Goal: Information Seeking & Learning: Learn about a topic

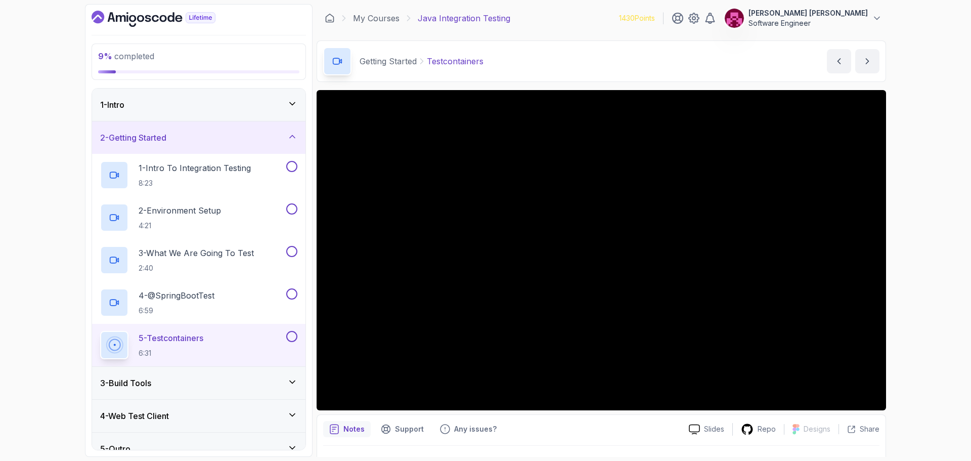
click at [108, 12] on icon "Dashboard" at bounding box center [154, 19] width 124 height 16
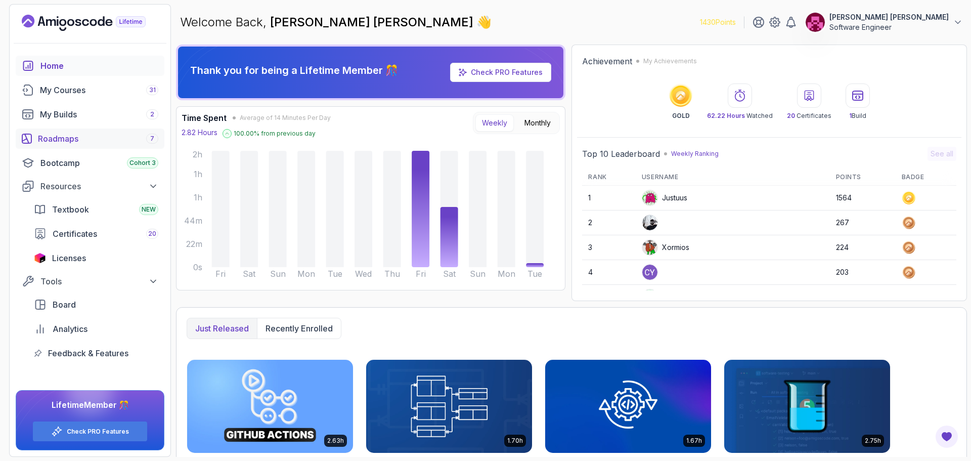
click at [52, 144] on div "Roadmaps 7" at bounding box center [98, 138] width 120 height 12
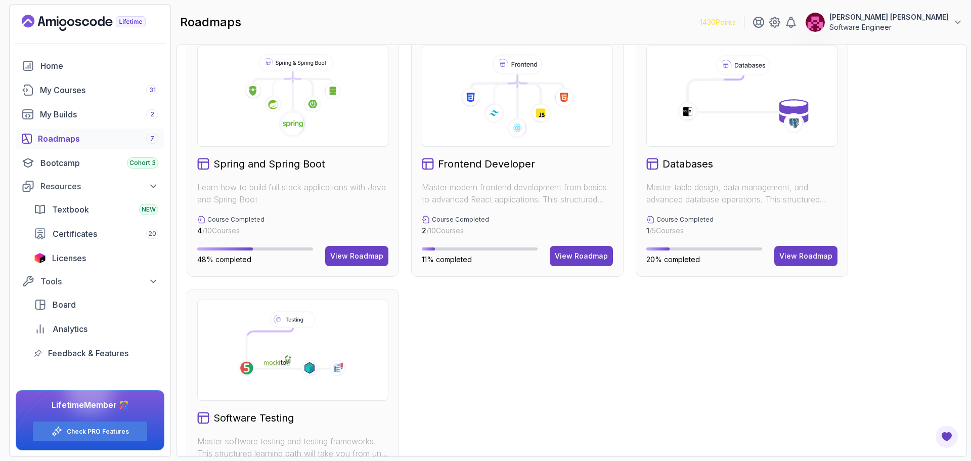
scroll to position [358, 0]
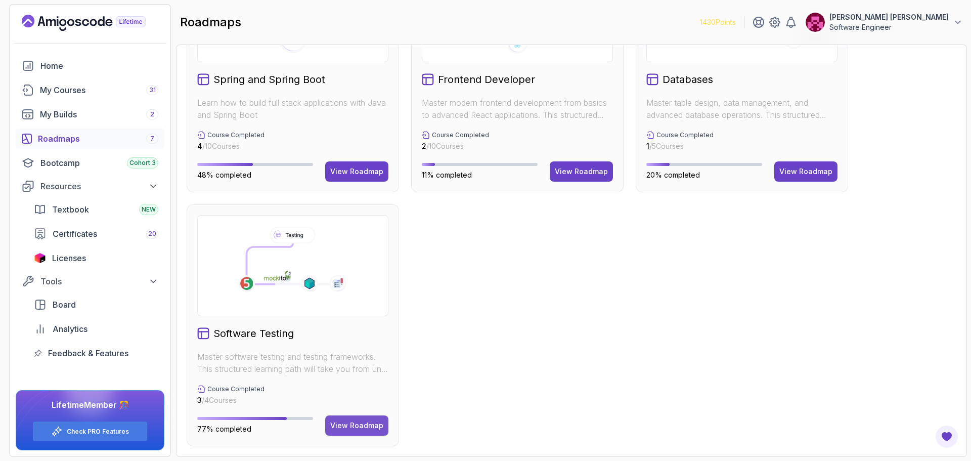
click at [381, 427] on div "View Roadmap" at bounding box center [356, 425] width 53 height 10
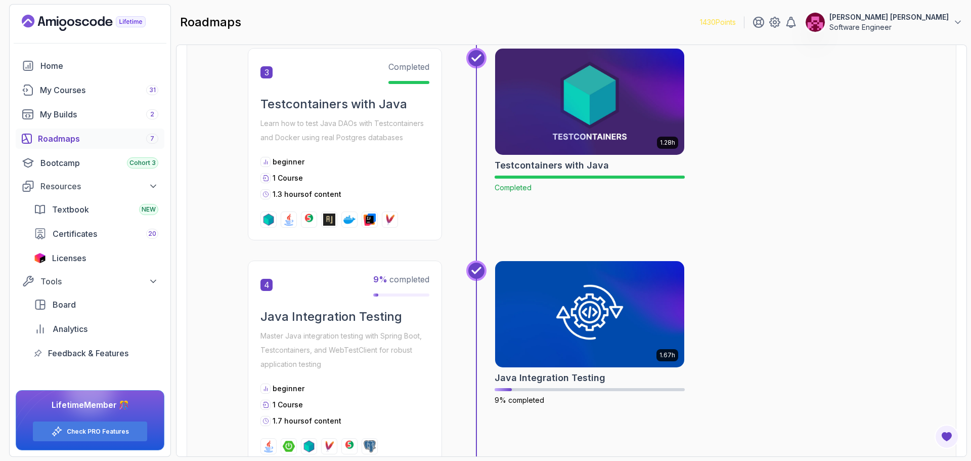
scroll to position [667, 0]
click at [643, 87] on img at bounding box center [589, 102] width 199 height 111
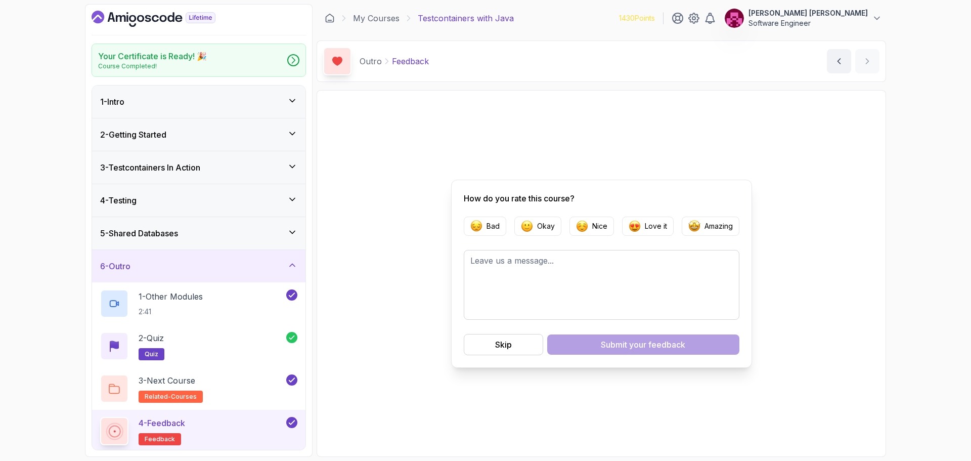
click at [142, 273] on div "6 - Outro" at bounding box center [198, 266] width 213 height 32
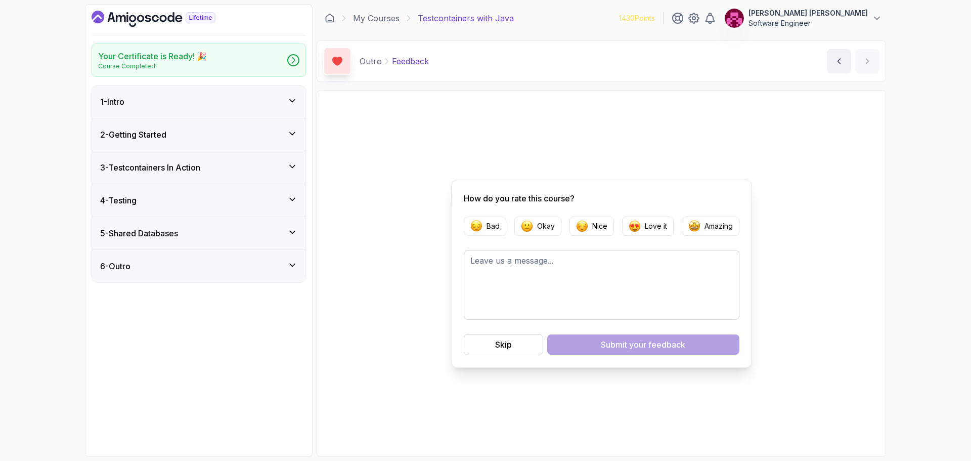
click at [205, 136] on div "2 - Getting Started" at bounding box center [198, 134] width 197 height 12
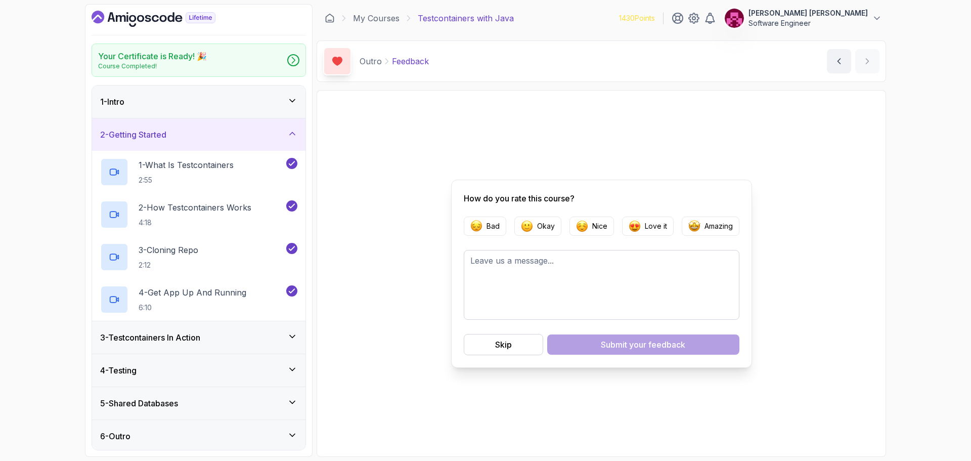
click at [169, 106] on div "1 - Intro" at bounding box center [198, 102] width 197 height 12
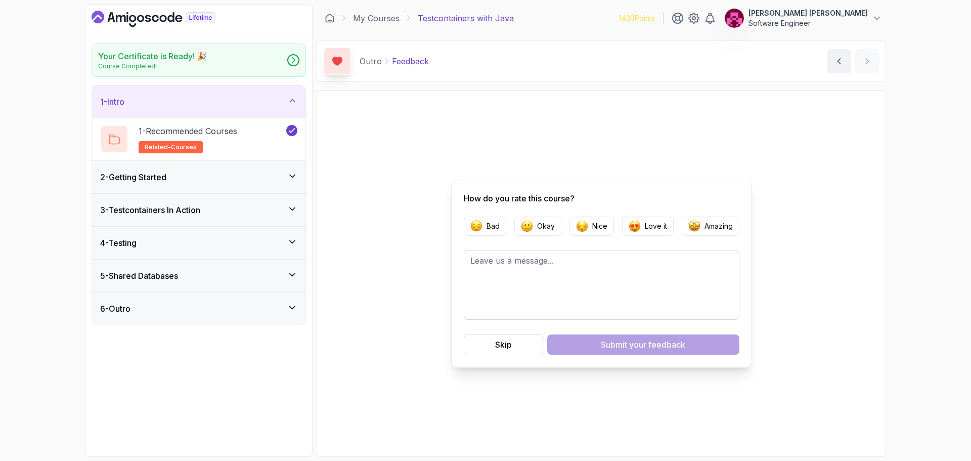
click at [172, 172] on div "2 - Getting Started" at bounding box center [198, 177] width 197 height 12
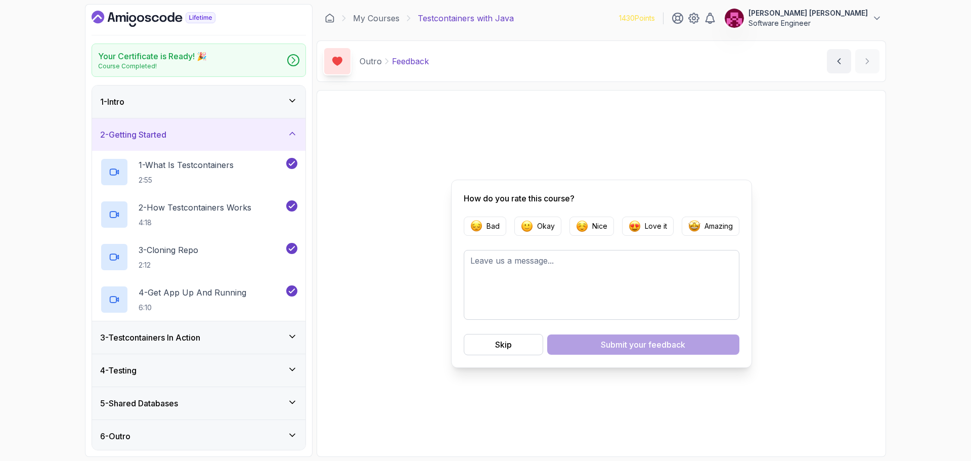
click at [228, 109] on div "1 - Intro" at bounding box center [198, 101] width 213 height 32
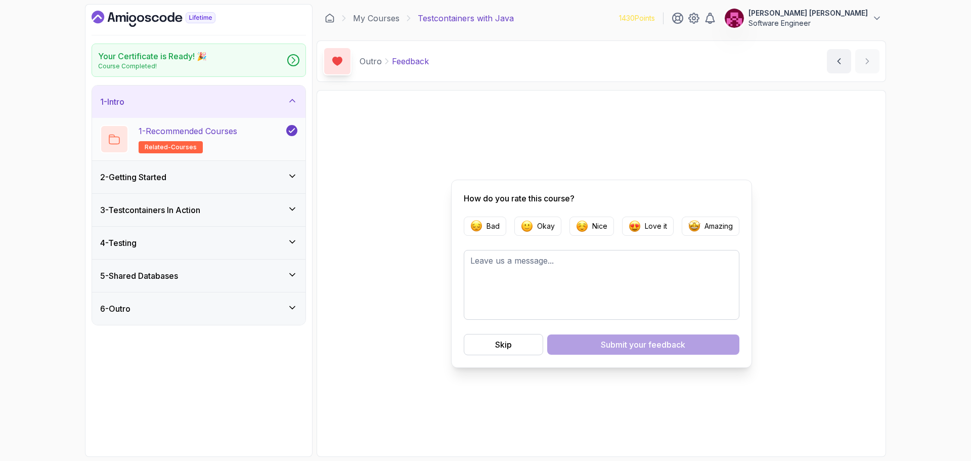
click at [217, 135] on p "1 - Recommended Courses" at bounding box center [188, 131] width 99 height 12
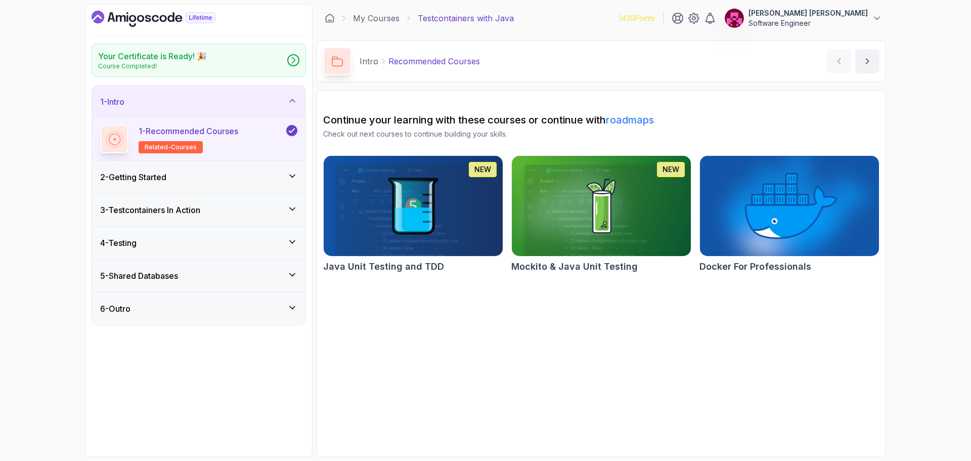
click at [152, 177] on h3 "2 - Getting Started" at bounding box center [133, 177] width 66 height 12
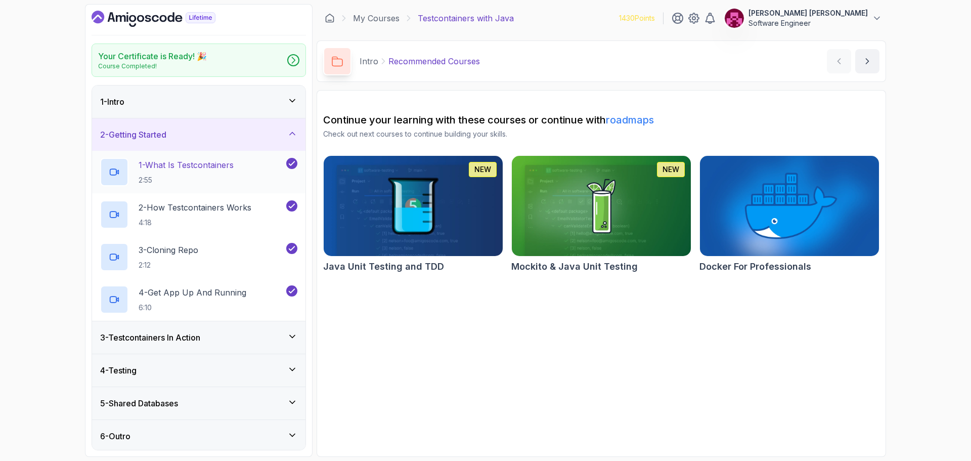
click at [171, 169] on p "1 - What Is Testcontainers" at bounding box center [186, 165] width 95 height 12
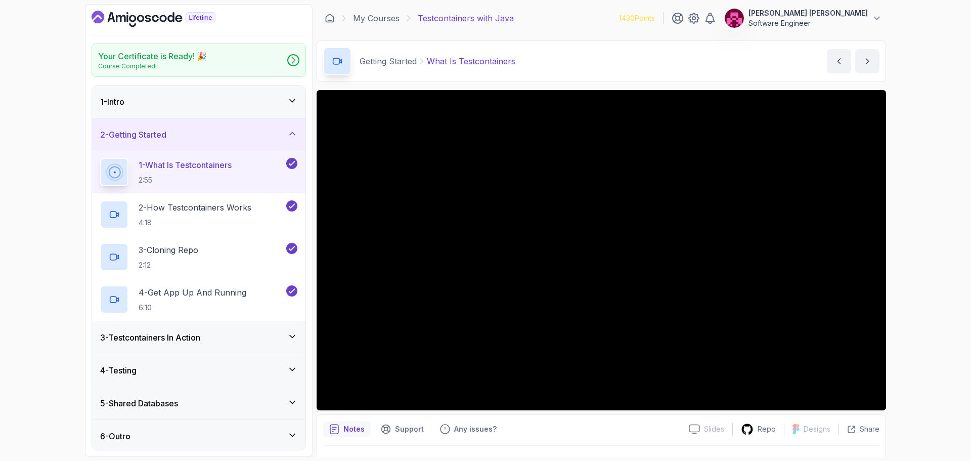
click at [184, 131] on div "2 - Getting Started" at bounding box center [198, 134] width 197 height 12
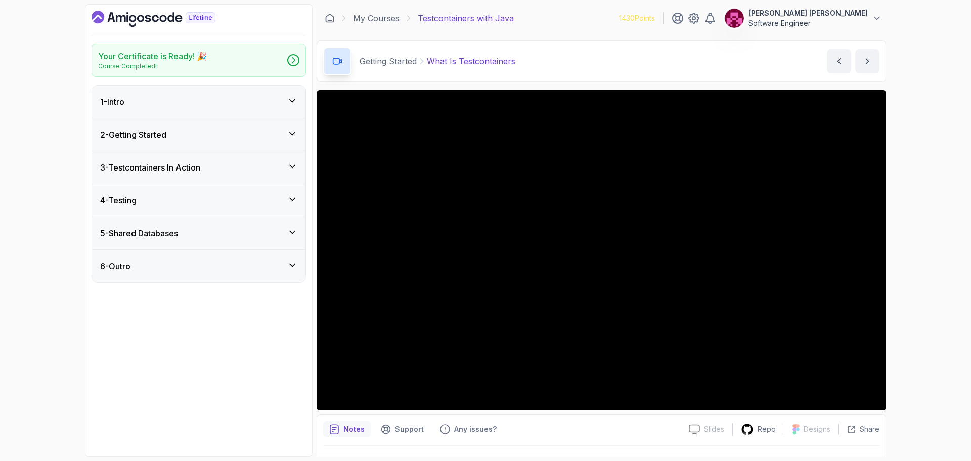
click at [194, 124] on div "2 - Getting Started" at bounding box center [198, 134] width 213 height 32
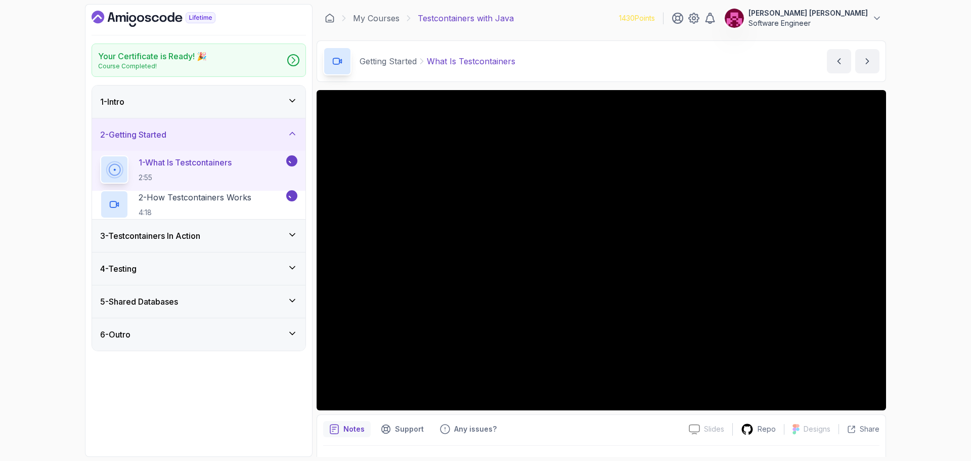
click at [218, 107] on div "1 - Intro" at bounding box center [198, 102] width 197 height 12
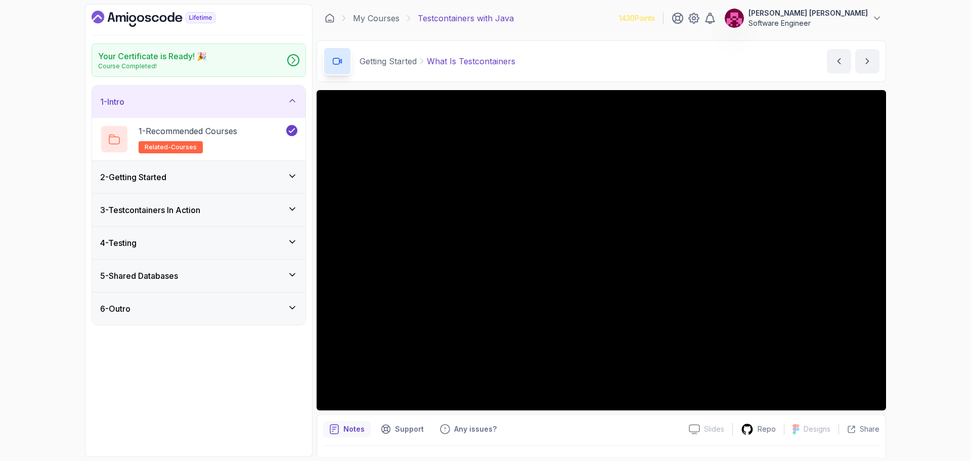
click at [226, 101] on div "1 - Intro" at bounding box center [198, 102] width 197 height 12
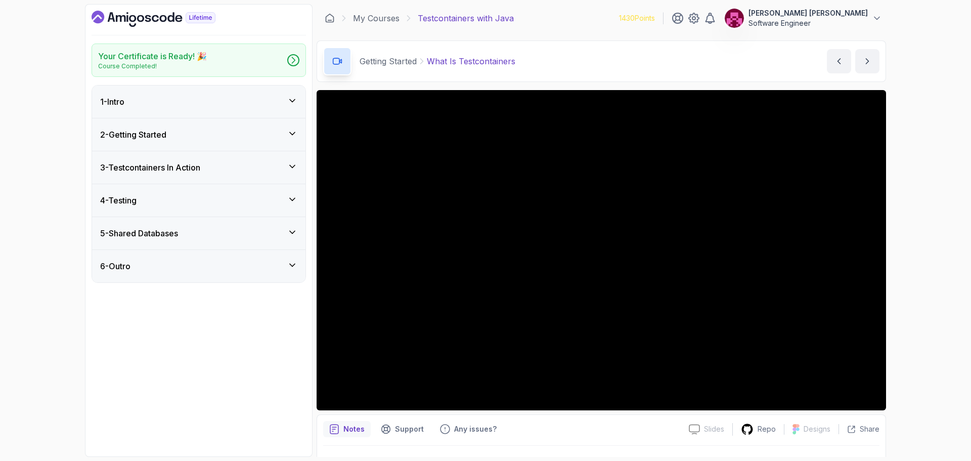
click at [941, 315] on div "Your Certificate is Ready! 🎉 Course Completed! 1 - Intro 2 - Getting Started 3 …" at bounding box center [485, 230] width 971 height 461
click at [931, 275] on div "Your Certificate is Ready! 🎉 Course Completed! 1 - Intro 2 - Getting Started 3 …" at bounding box center [485, 230] width 971 height 461
click at [248, 131] on div "2 - Getting Started" at bounding box center [198, 134] width 197 height 12
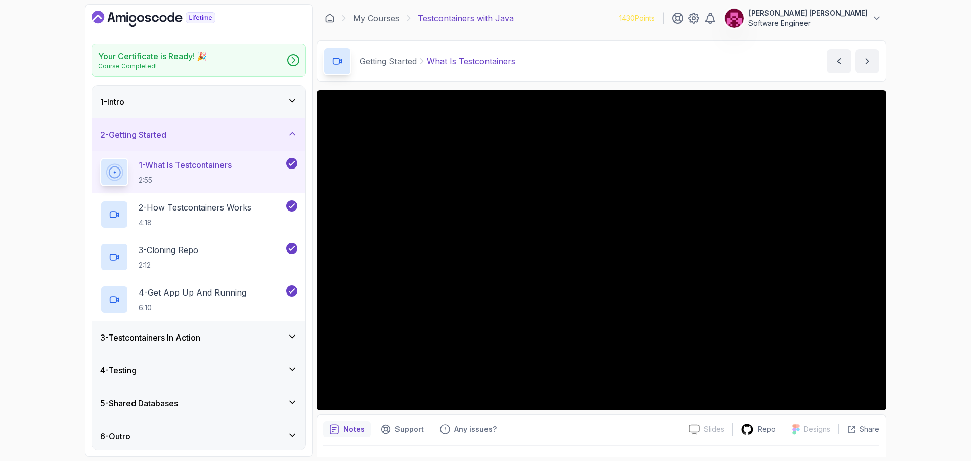
scroll to position [97, 0]
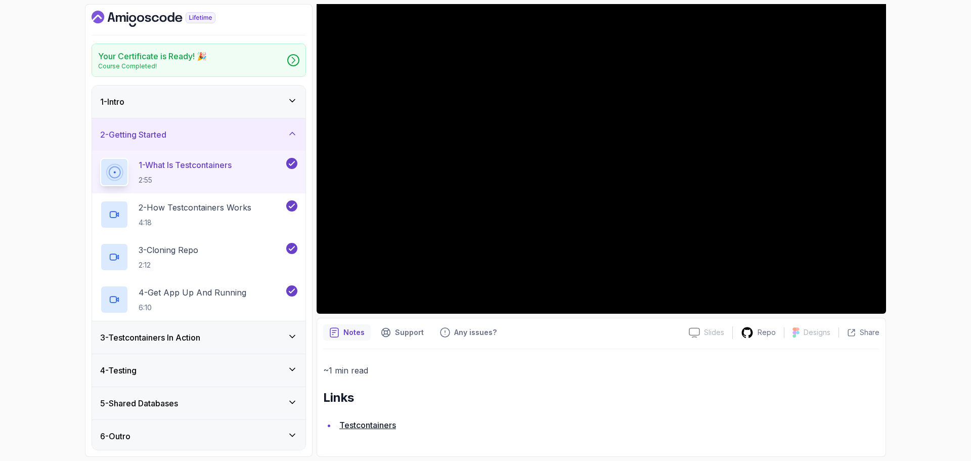
click at [360, 424] on link "Testcontainers" at bounding box center [367, 425] width 57 height 10
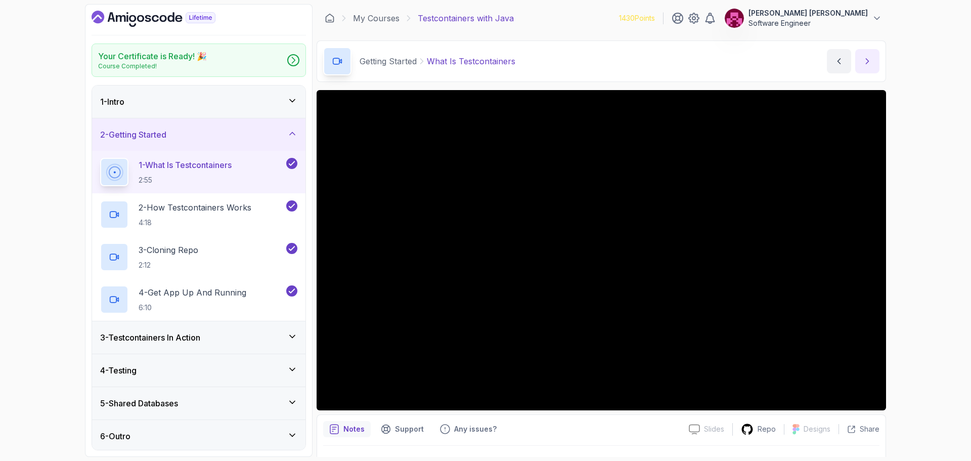
click at [866, 62] on icon "next content" at bounding box center [867, 61] width 10 height 10
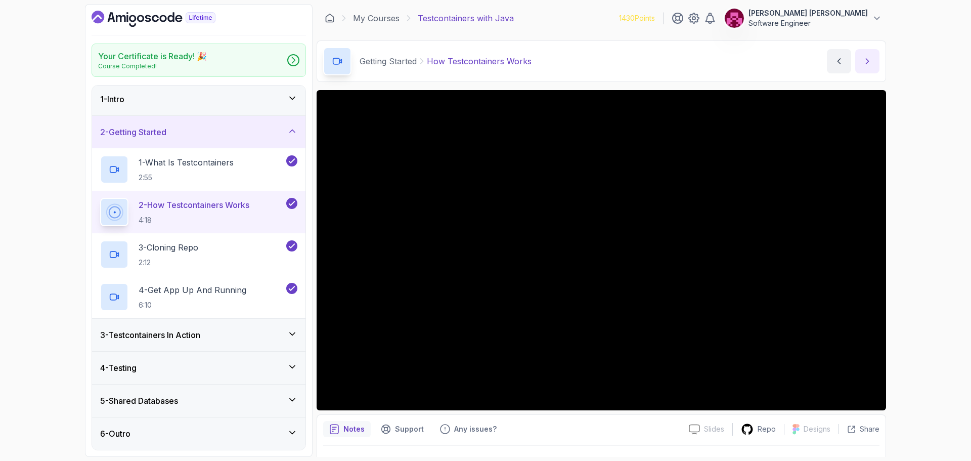
click at [868, 63] on icon "next content" at bounding box center [867, 61] width 10 height 10
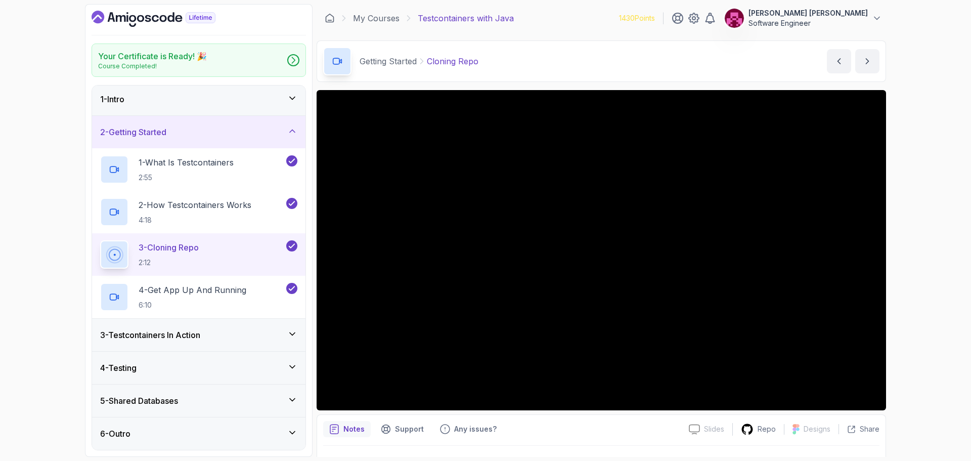
click at [855, 49] on button "next content" at bounding box center [867, 61] width 24 height 24
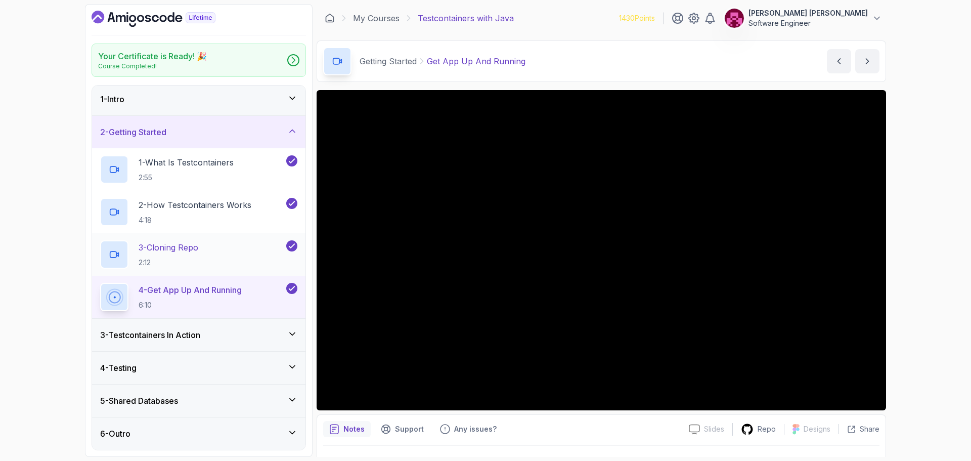
click at [185, 260] on p "2:12" at bounding box center [169, 262] width 60 height 10
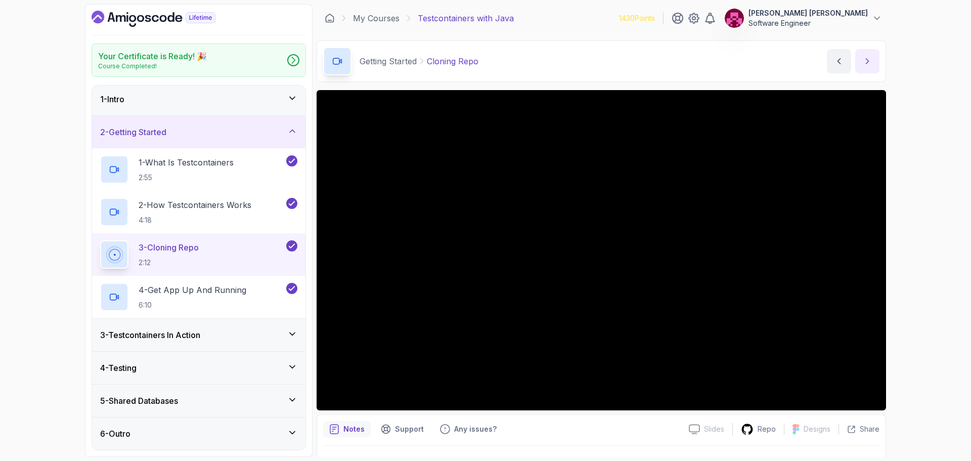
click at [856, 64] on button "next content" at bounding box center [867, 61] width 24 height 24
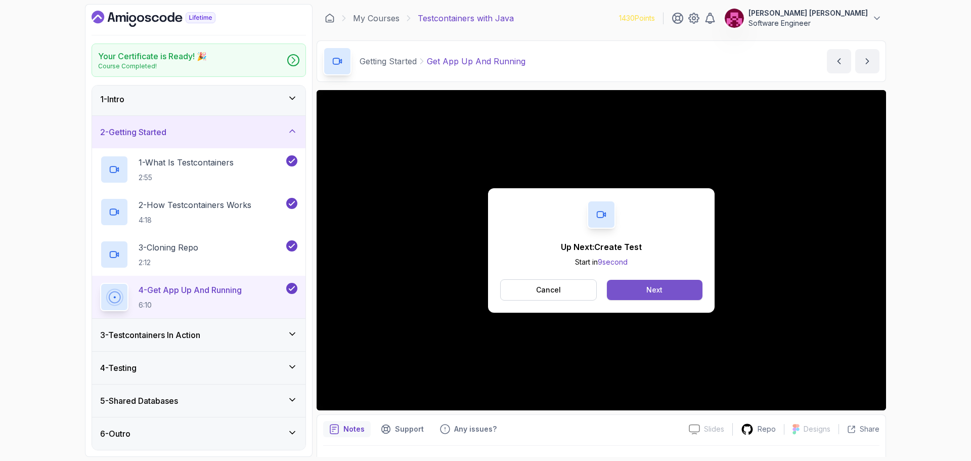
click at [665, 286] on button "Next" at bounding box center [655, 290] width 96 height 20
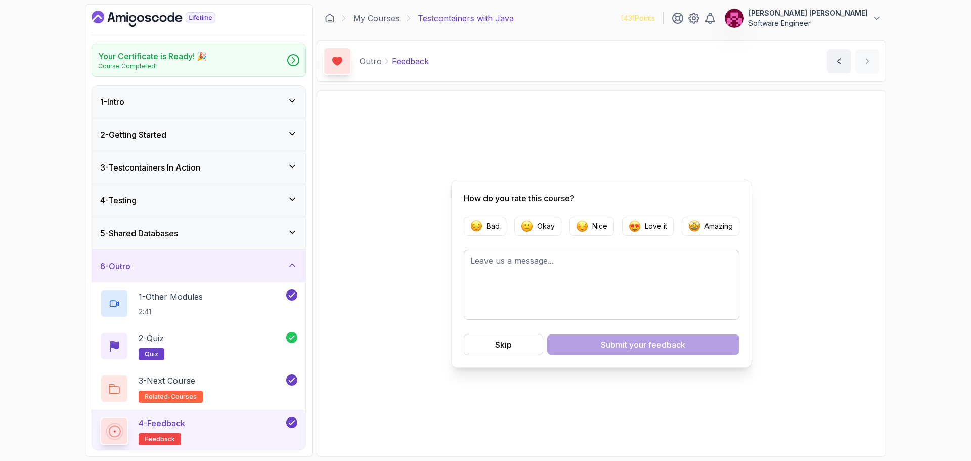
click at [198, 165] on h3 "3 - Testcontainers In Action" at bounding box center [150, 167] width 100 height 12
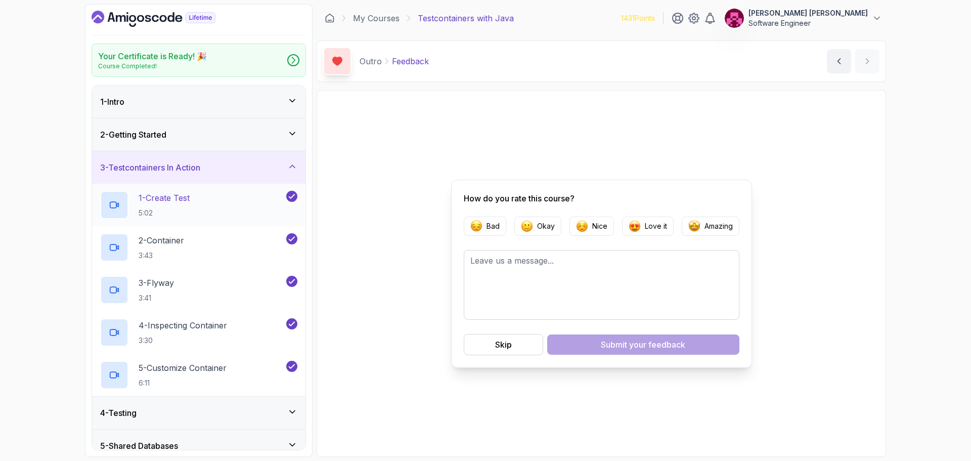
click at [198, 199] on div "1 - Create Test 5:02" at bounding box center [192, 205] width 184 height 28
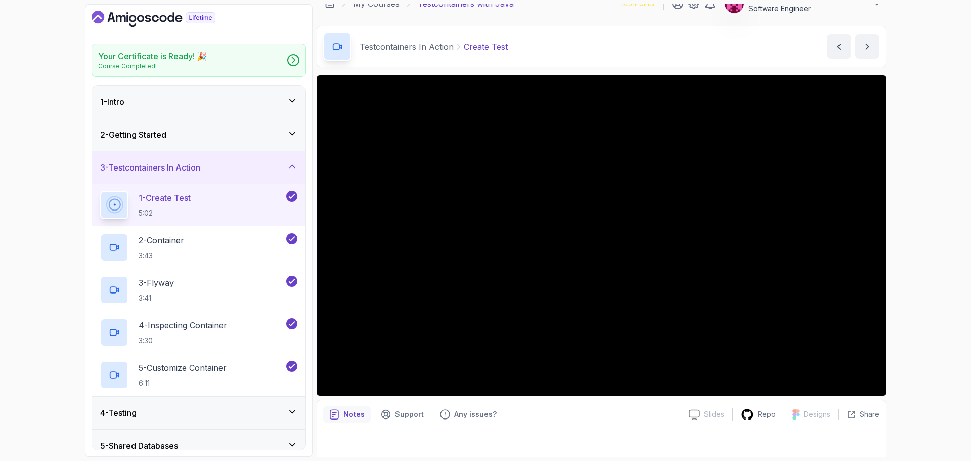
scroll to position [24, 0]
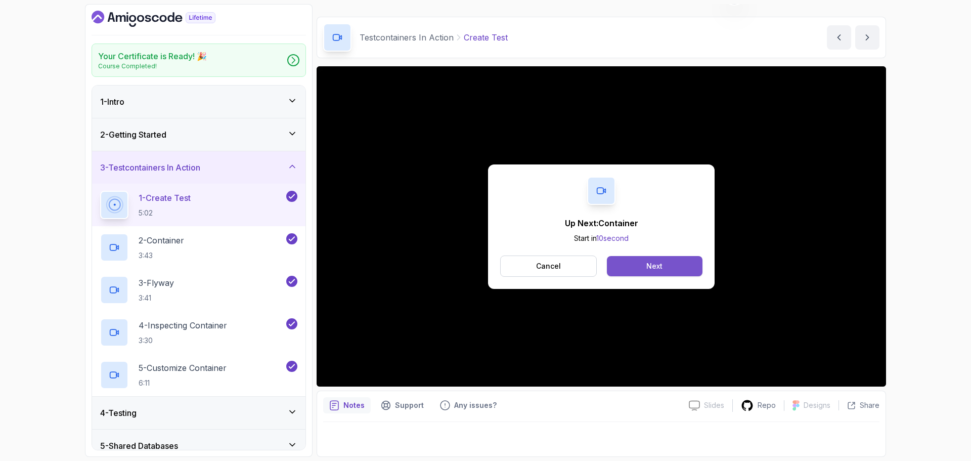
click at [671, 265] on button "Next" at bounding box center [655, 266] width 96 height 20
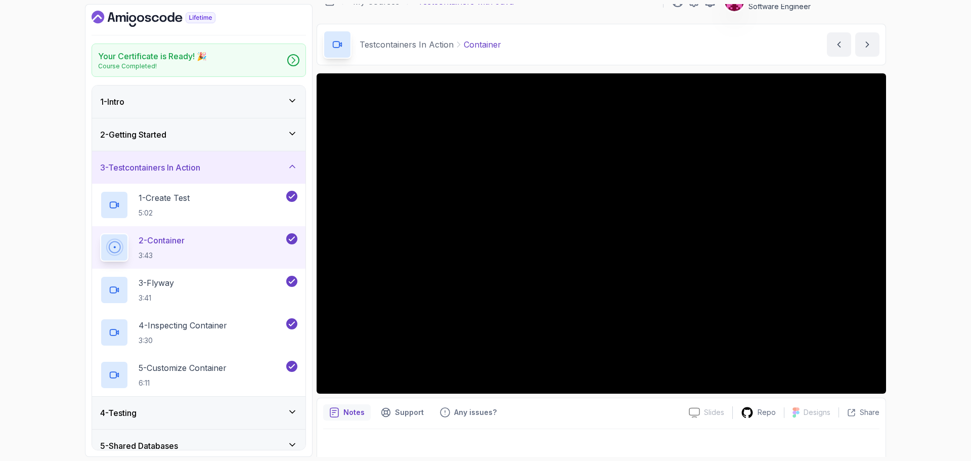
scroll to position [24, 0]
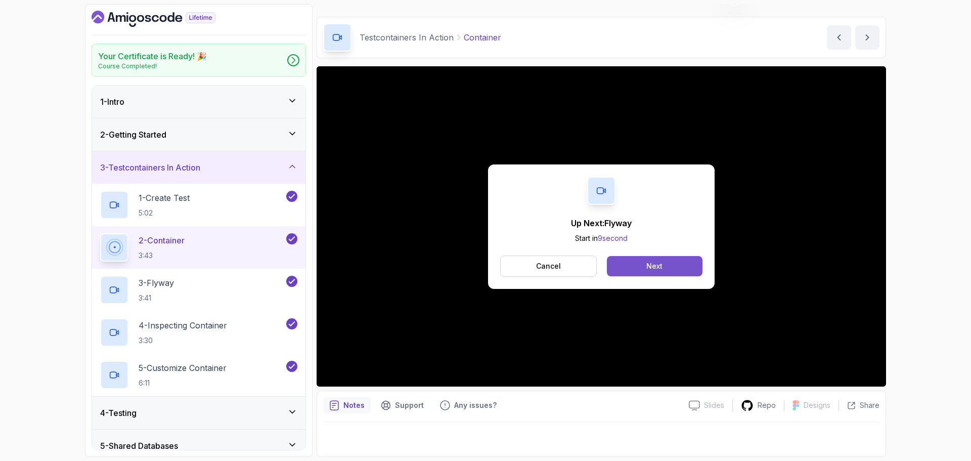
click at [654, 263] on div "Next" at bounding box center [654, 266] width 16 height 10
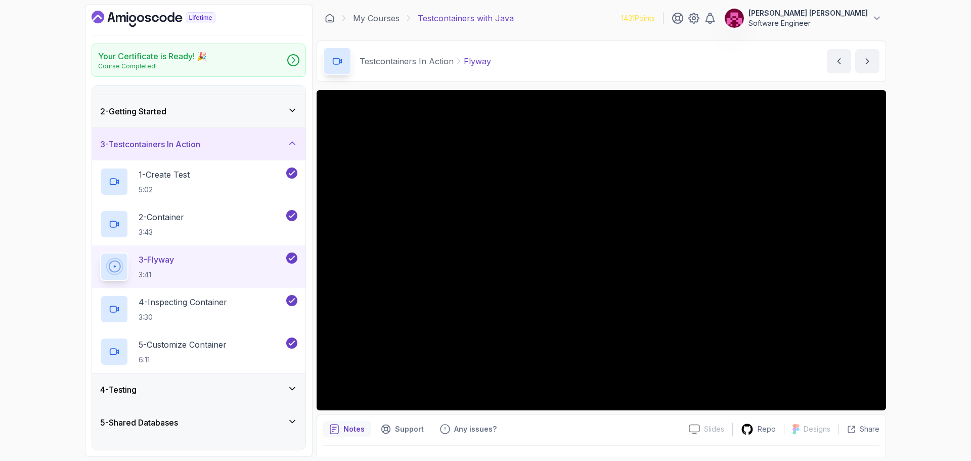
scroll to position [45, 0]
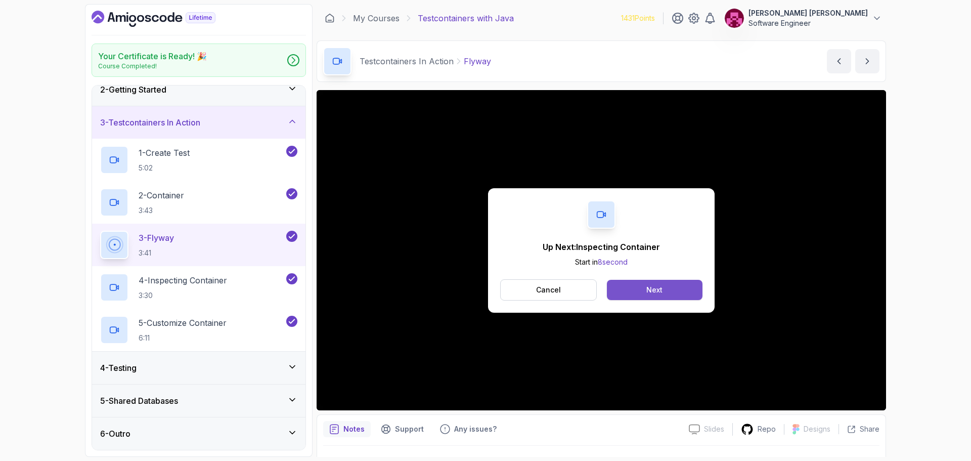
click at [655, 289] on div "Next" at bounding box center [654, 290] width 16 height 10
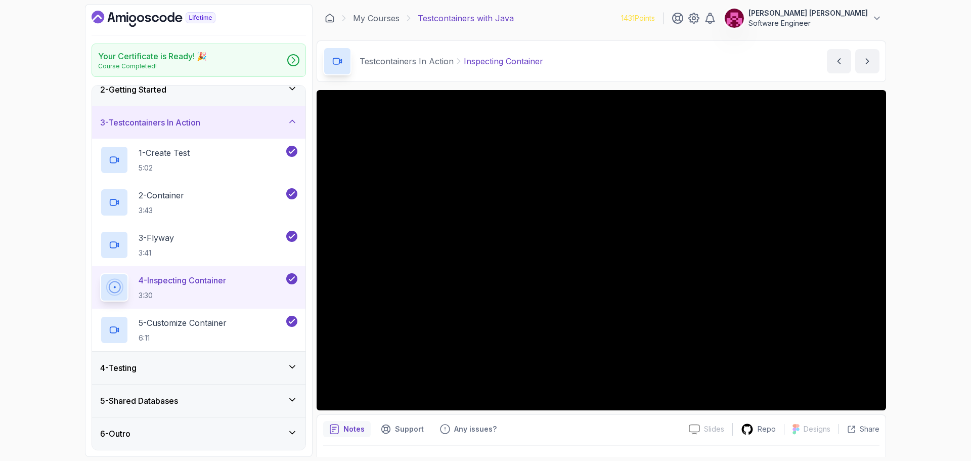
click at [283, 397] on div "5 - Shared Databases" at bounding box center [198, 400] width 197 height 12
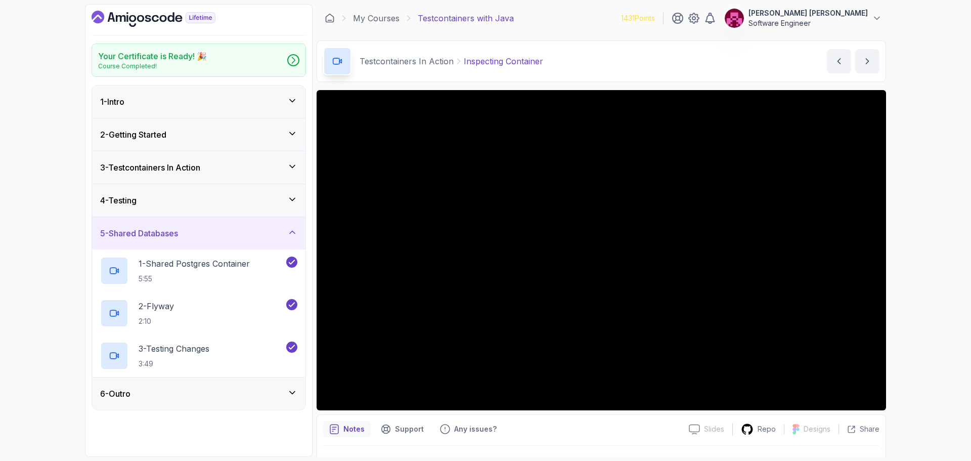
click at [253, 230] on div "5 - Shared Databases" at bounding box center [198, 233] width 197 height 12
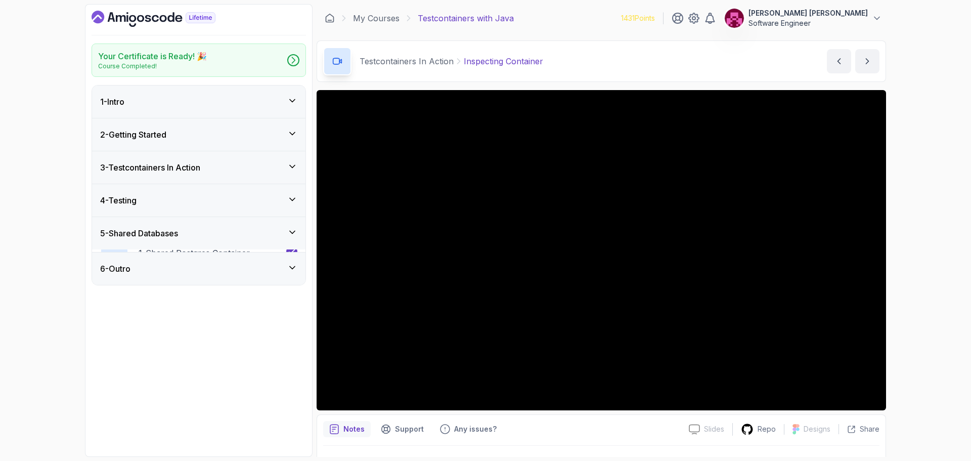
click at [265, 193] on div "4 - Testing" at bounding box center [198, 200] width 213 height 32
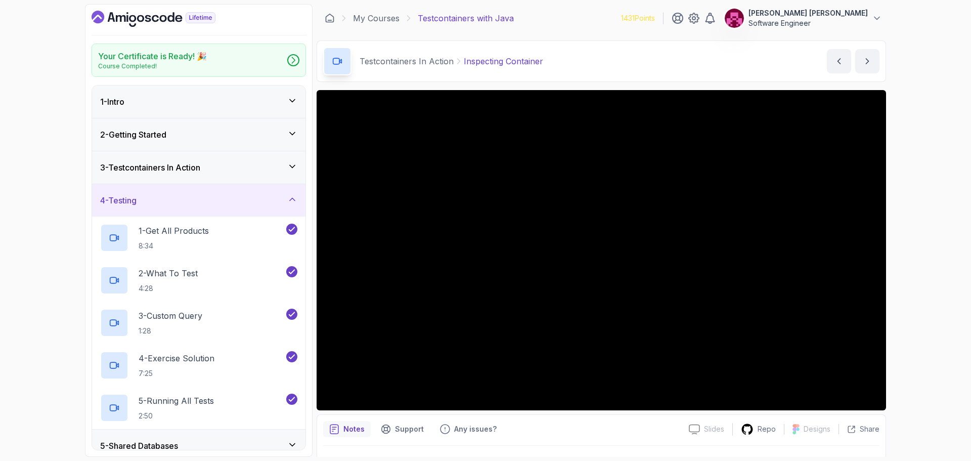
click at [276, 173] on div "3 - Testcontainers In Action" at bounding box center [198, 167] width 213 height 32
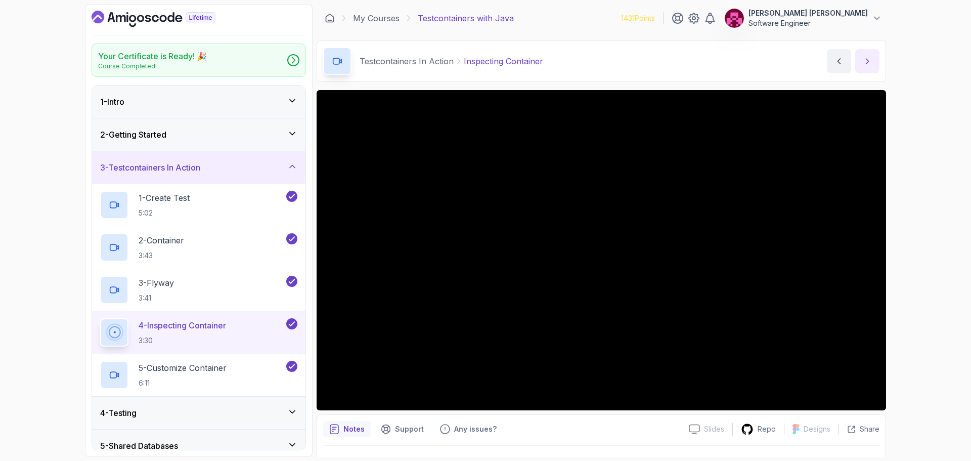
click at [872, 56] on icon "next content" at bounding box center [867, 61] width 10 height 10
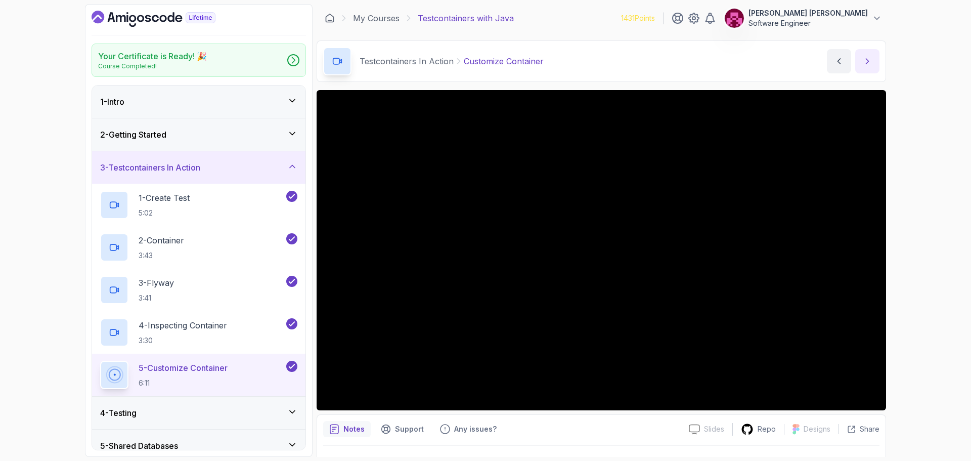
click at [867, 61] on icon "next content" at bounding box center [867, 61] width 10 height 10
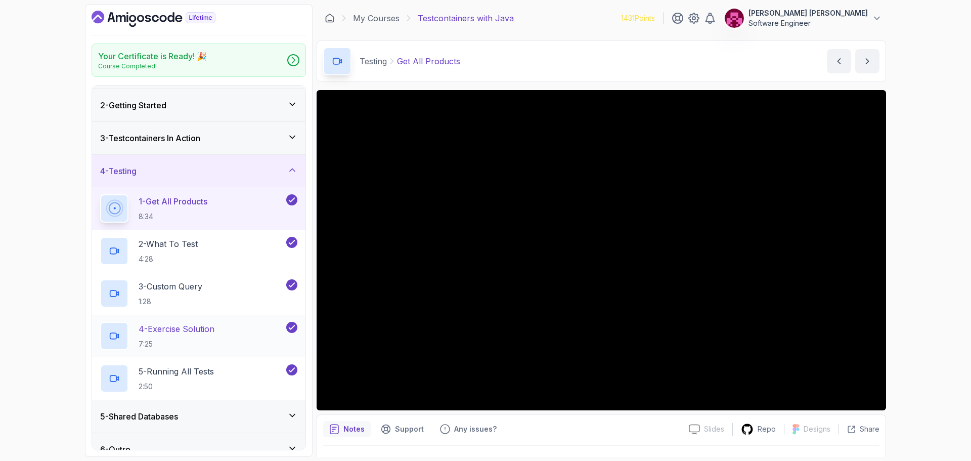
scroll to position [45, 0]
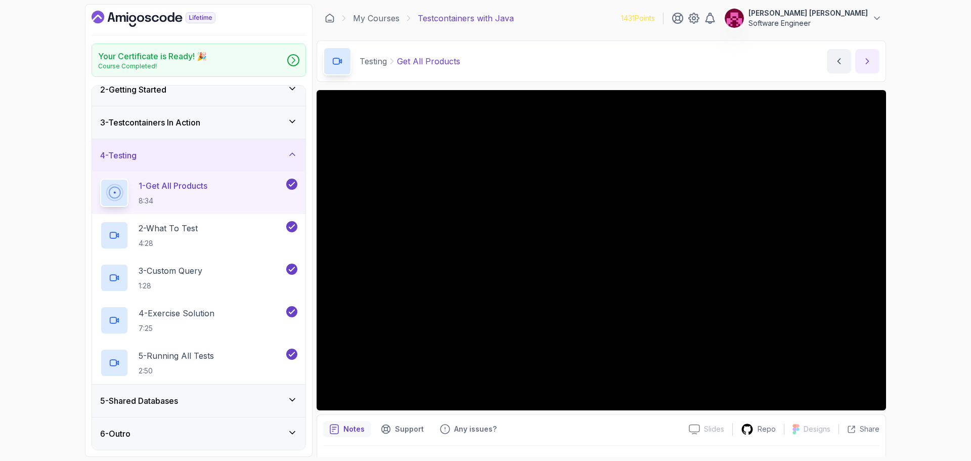
click at [870, 66] on button "next content" at bounding box center [867, 61] width 24 height 24
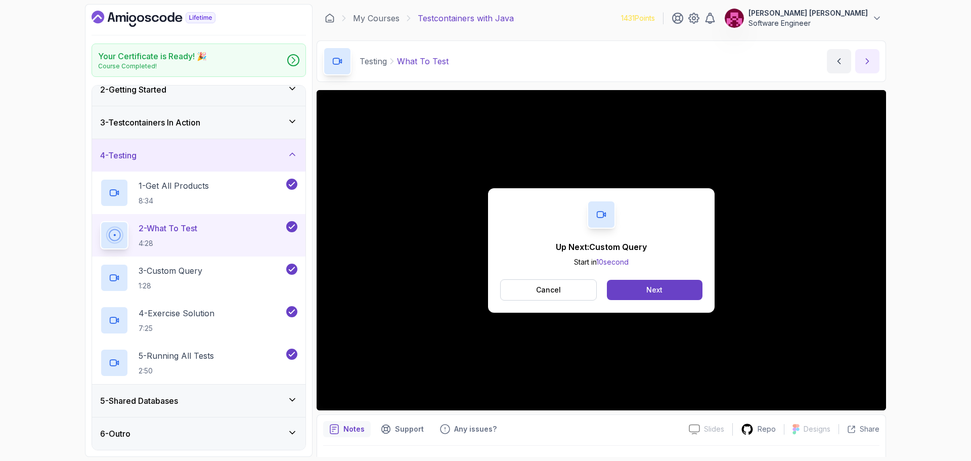
click at [862, 60] on icon "next content" at bounding box center [867, 61] width 10 height 10
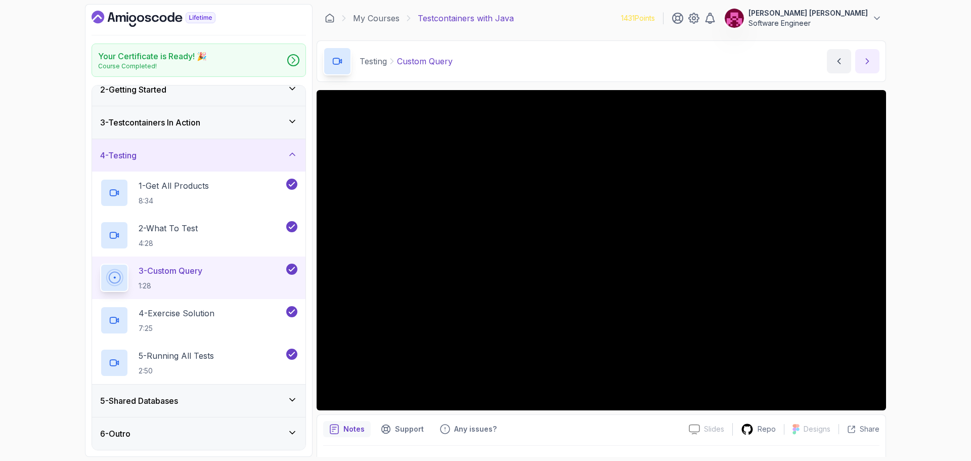
click at [872, 58] on button "next content" at bounding box center [867, 61] width 24 height 24
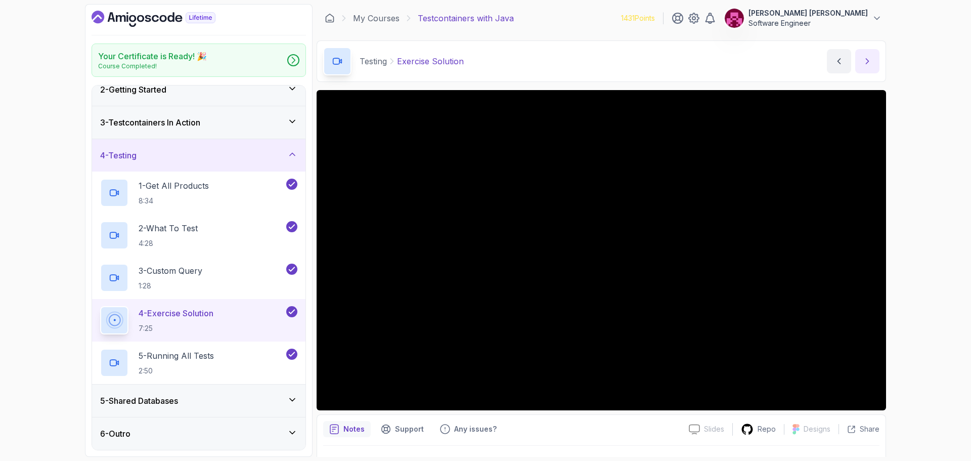
click at [860, 63] on button "next content" at bounding box center [867, 61] width 24 height 24
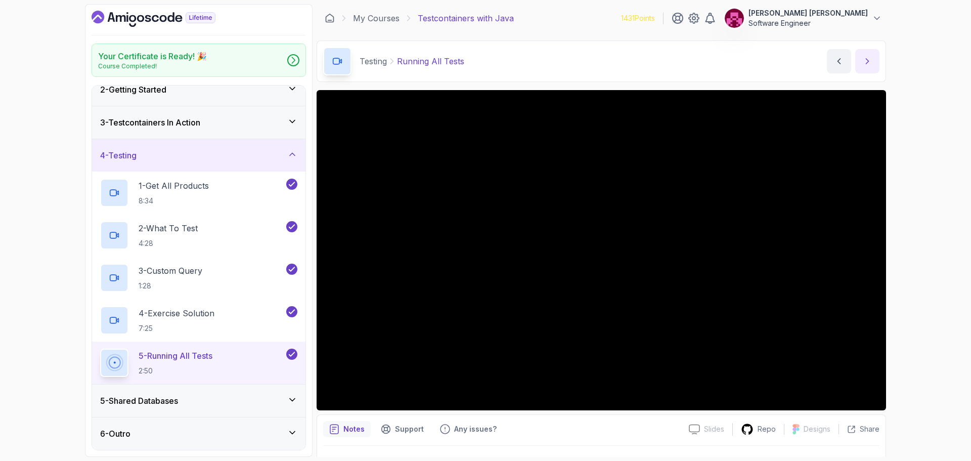
click at [865, 63] on icon "next content" at bounding box center [867, 61] width 10 height 10
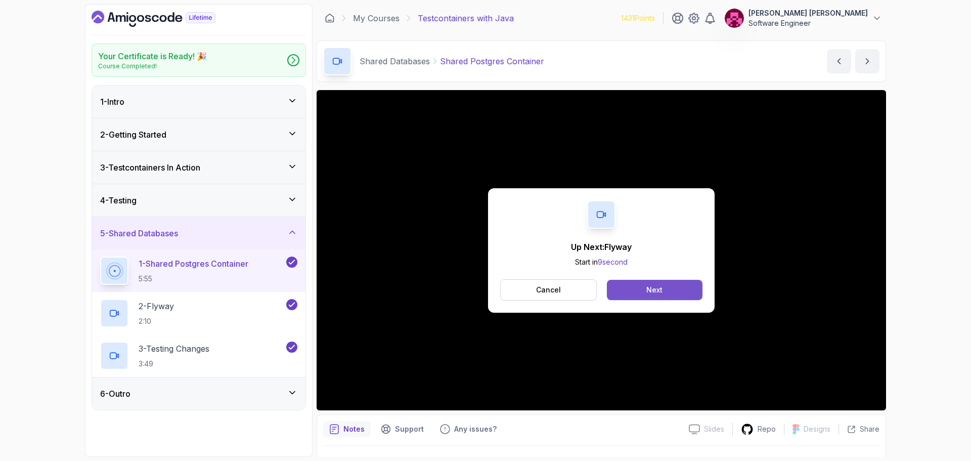
click at [651, 295] on button "Next" at bounding box center [655, 290] width 96 height 20
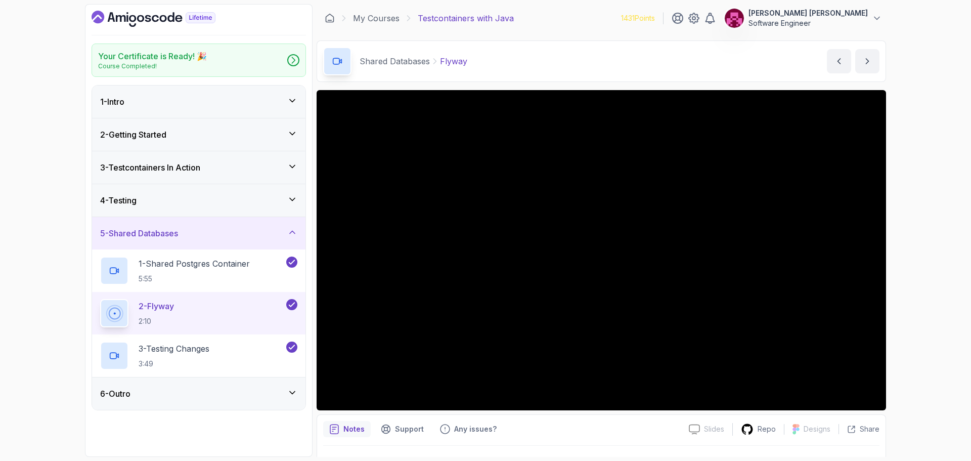
click at [268, 396] on div "6 - Outro" at bounding box center [198, 393] width 197 height 12
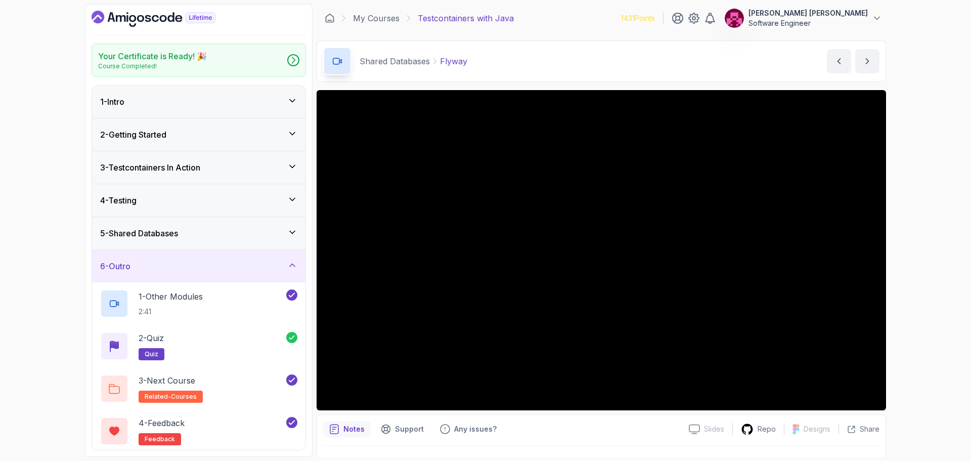
click at [264, 264] on div "6 - Outro" at bounding box center [198, 266] width 197 height 12
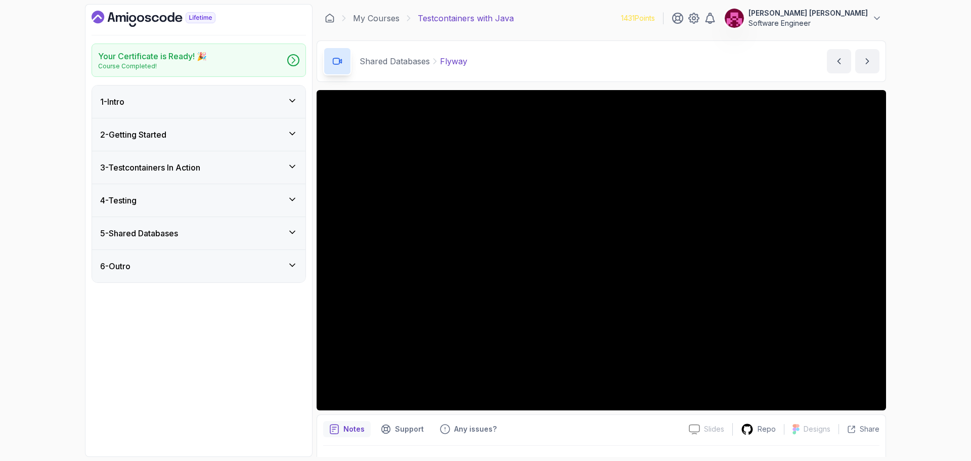
click at [268, 239] on div "5 - Shared Databases" at bounding box center [198, 233] width 197 height 12
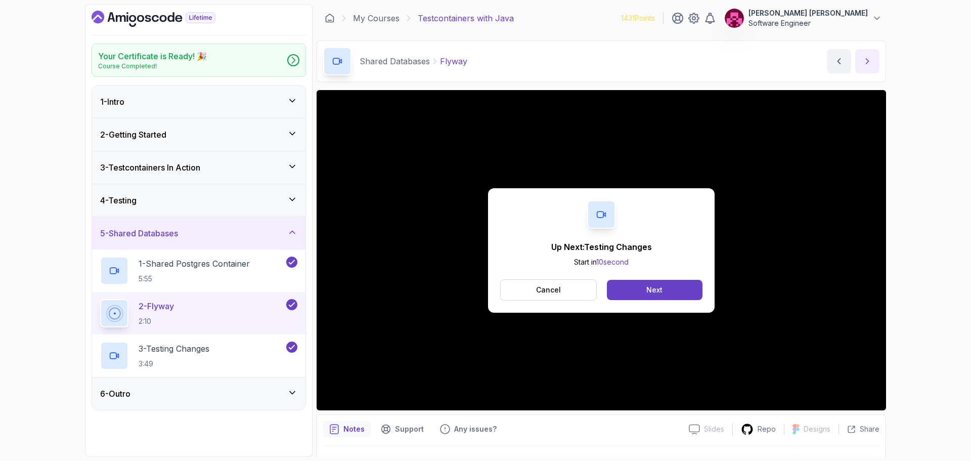
click at [861, 65] on button "next content" at bounding box center [867, 61] width 24 height 24
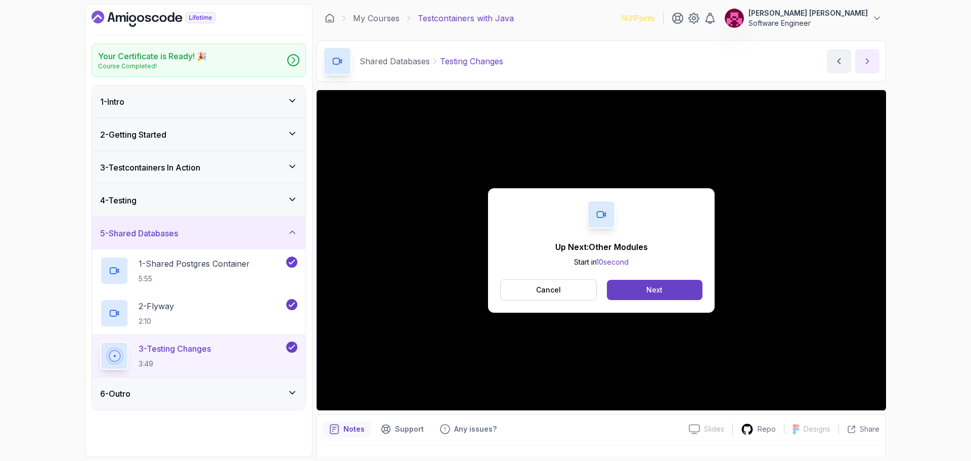
click at [870, 64] on icon "next content" at bounding box center [867, 61] width 10 height 10
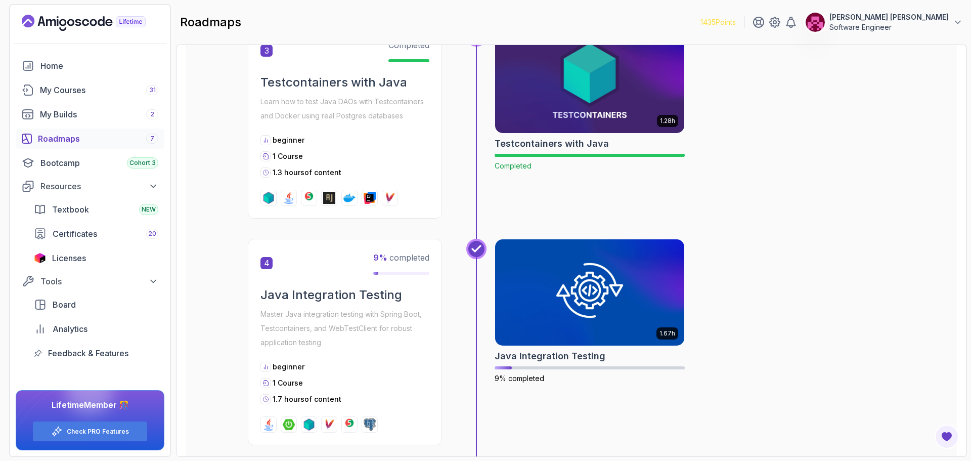
scroll to position [690, 0]
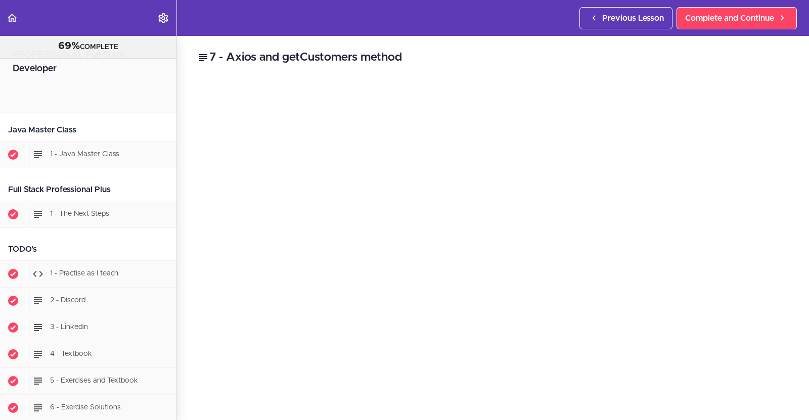
scroll to position [11850, 0]
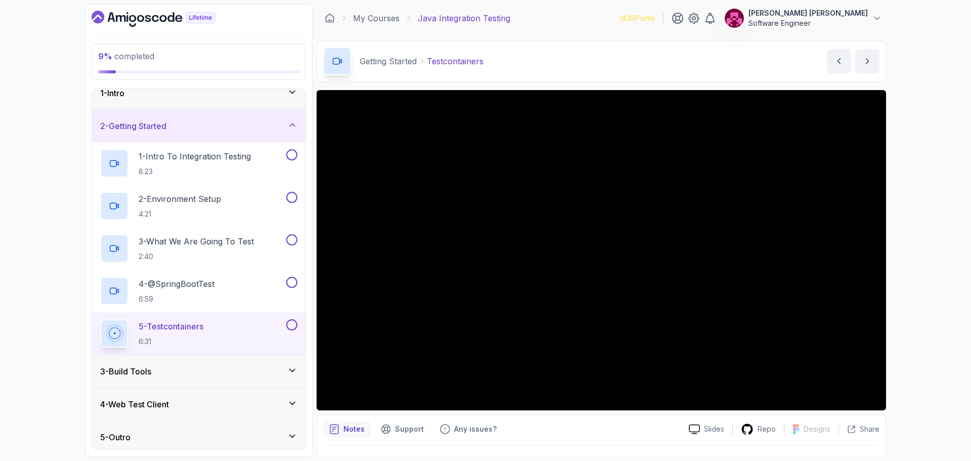
scroll to position [15, 0]
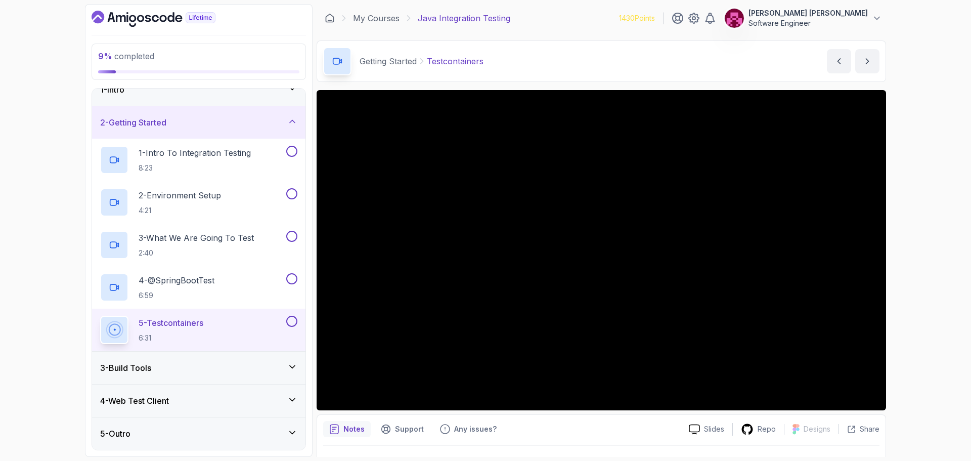
click at [219, 332] on div "5 - Testcontainers 6:31" at bounding box center [192, 329] width 184 height 28
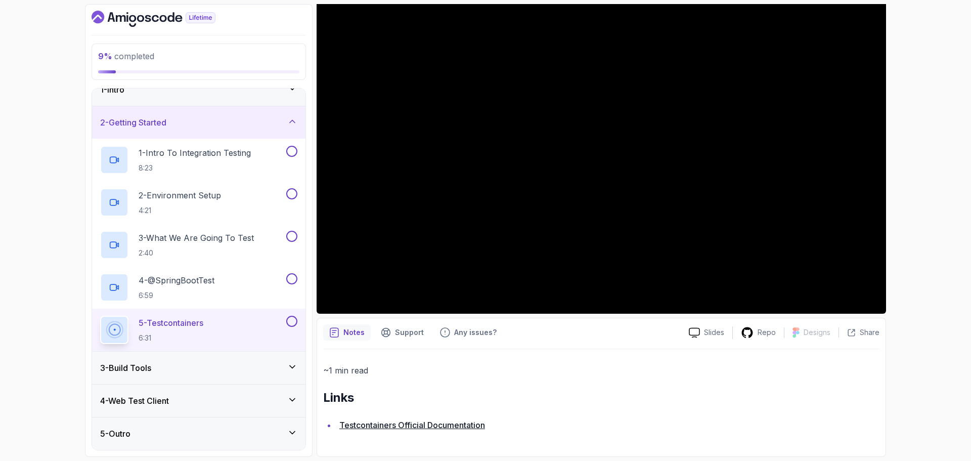
scroll to position [46, 0]
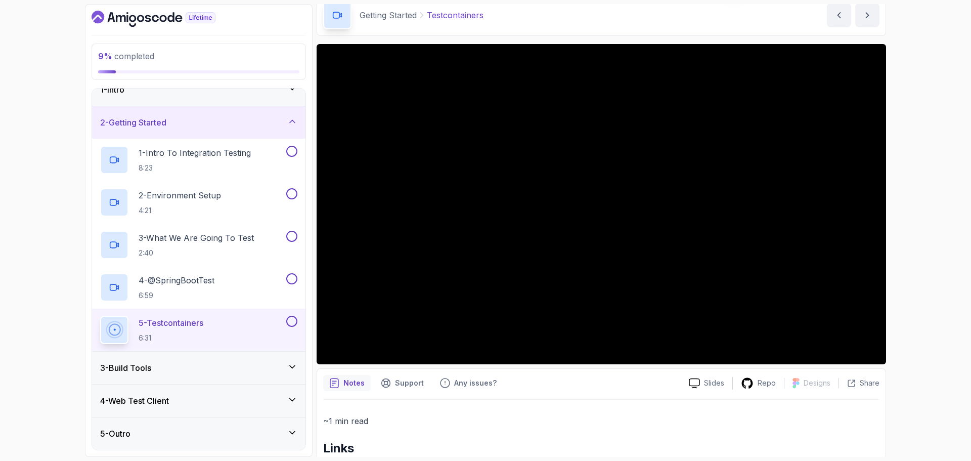
click at [256, 365] on div "3 - Build Tools" at bounding box center [198, 367] width 197 height 12
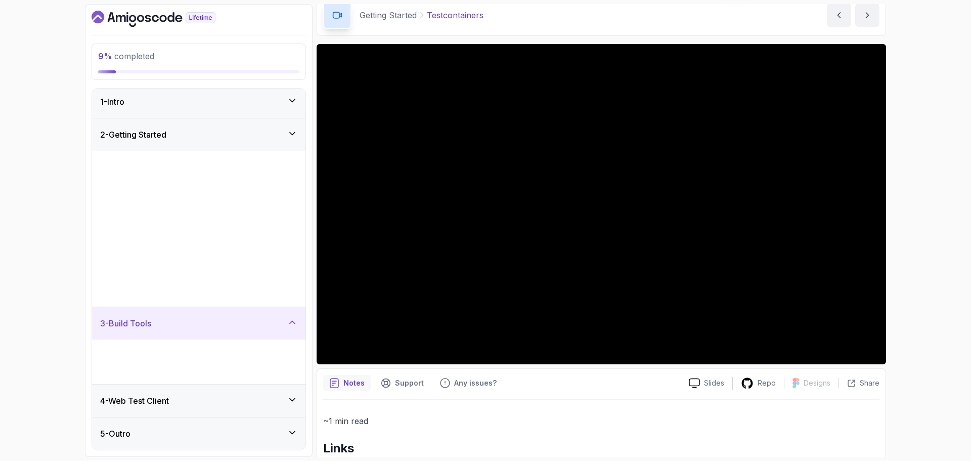
scroll to position [0, 0]
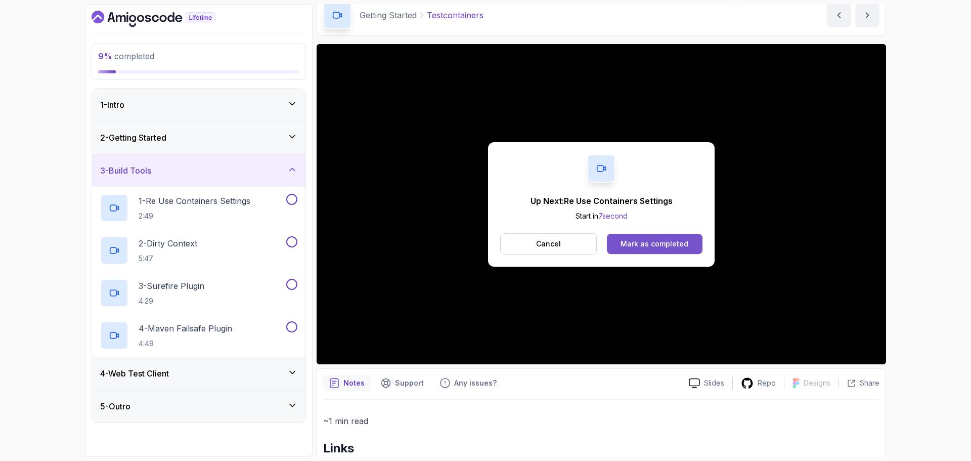
click at [659, 243] on div "Mark as completed" at bounding box center [654, 244] width 68 height 10
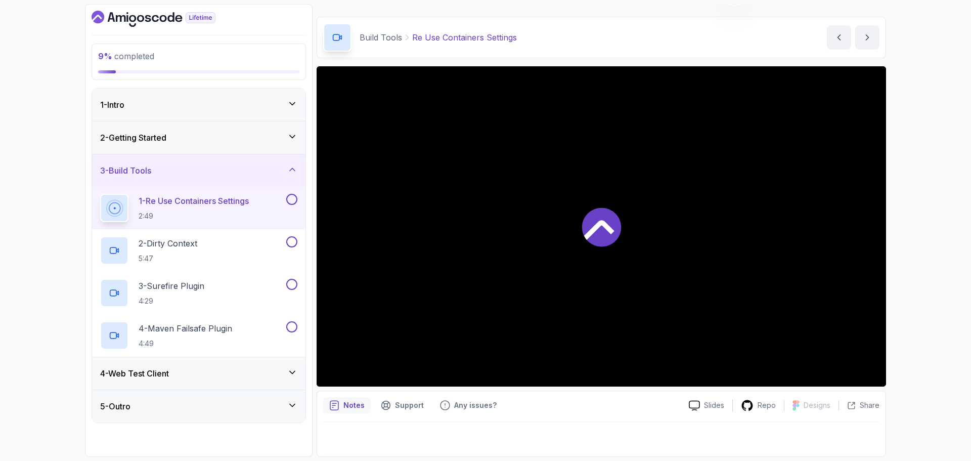
scroll to position [24, 0]
click at [864, 37] on icon "next content" at bounding box center [867, 37] width 10 height 10
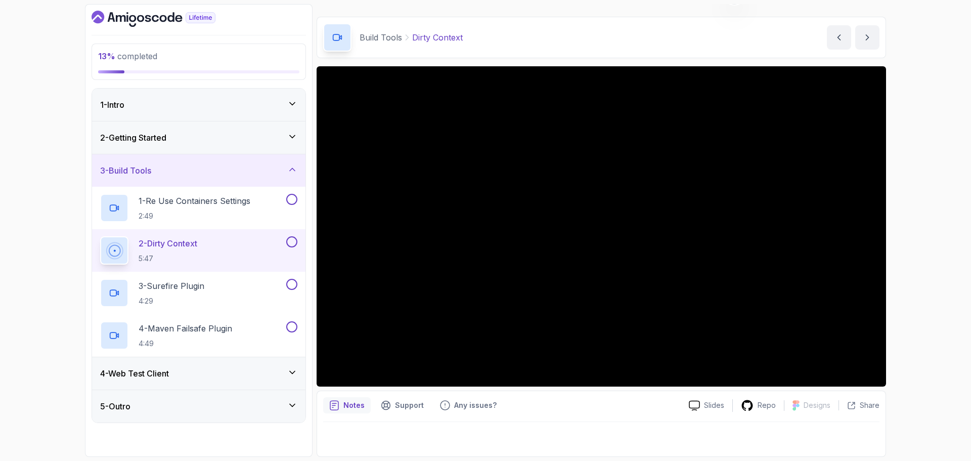
click at [283, 134] on div "2 - Getting Started" at bounding box center [198, 137] width 197 height 12
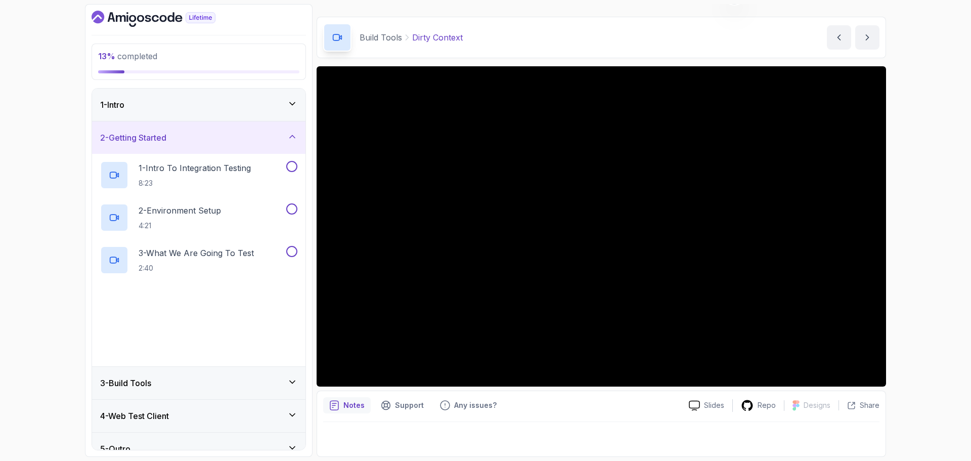
click at [288, 108] on icon at bounding box center [292, 104] width 10 height 10
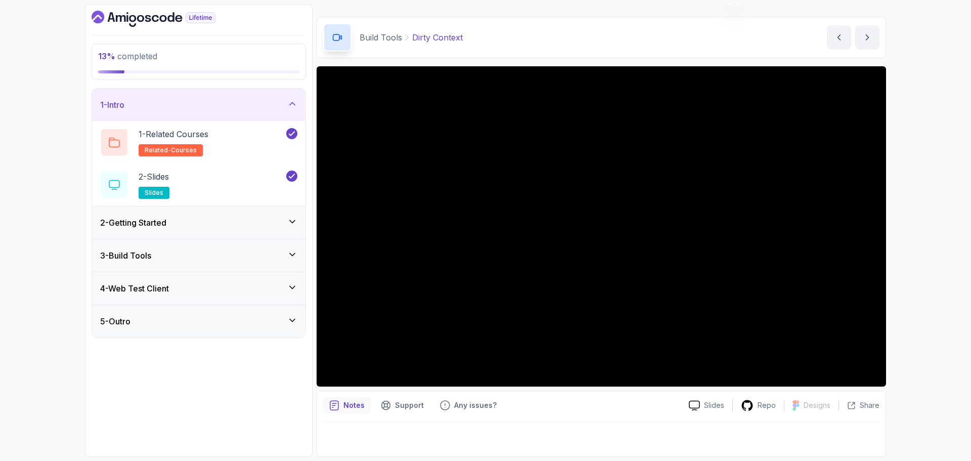
click at [287, 104] on icon at bounding box center [292, 104] width 10 height 10
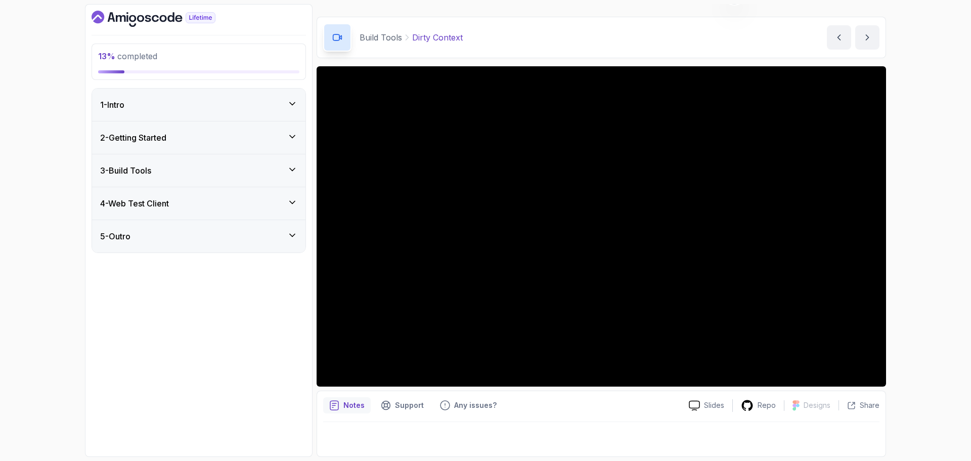
click at [271, 147] on div "2 - Getting Started" at bounding box center [198, 137] width 213 height 32
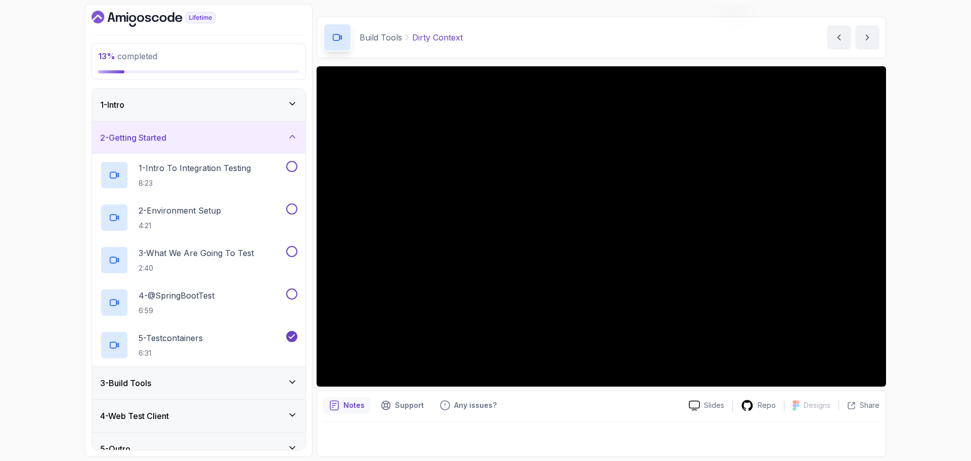
click at [275, 141] on div "2 - Getting Started" at bounding box center [198, 137] width 197 height 12
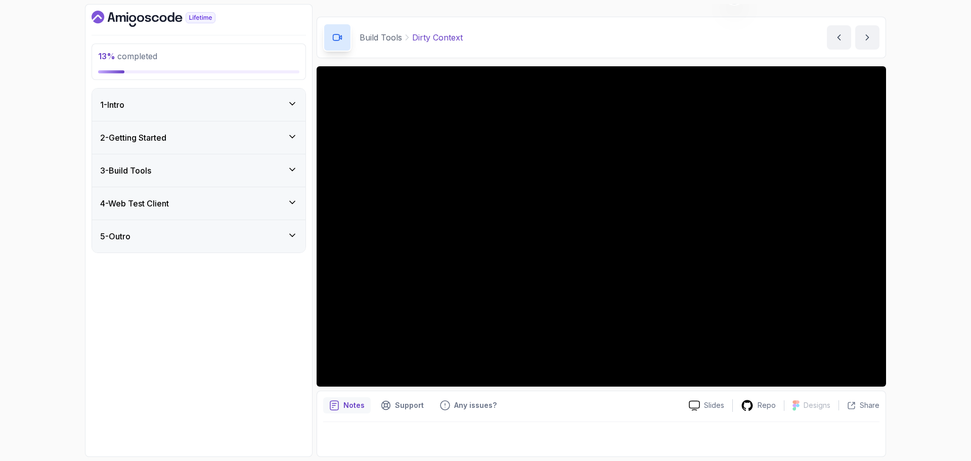
click at [267, 175] on div "3 - Build Tools" at bounding box center [198, 170] width 197 height 12
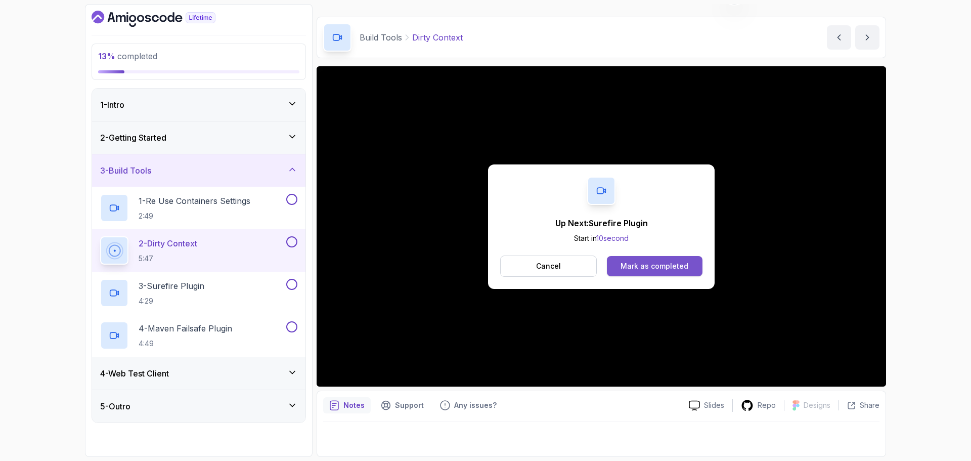
click at [665, 264] on div "Mark as completed" at bounding box center [654, 266] width 68 height 10
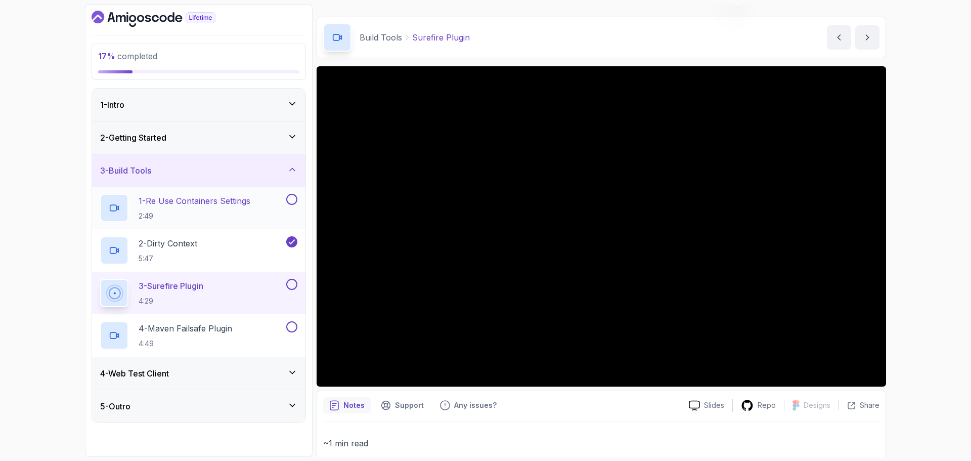
click at [293, 199] on button at bounding box center [291, 199] width 11 height 11
click at [205, 135] on div "2 - Getting Started" at bounding box center [198, 137] width 197 height 12
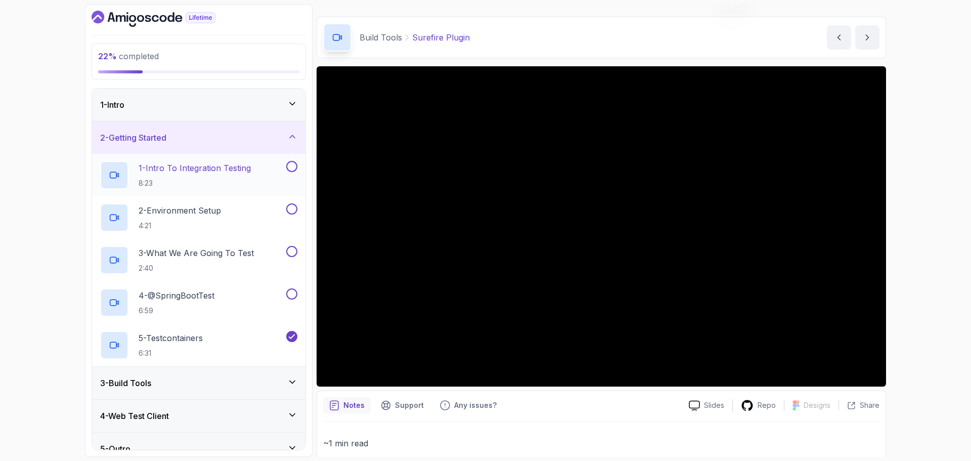
click at [171, 182] on p "8:23" at bounding box center [195, 183] width 112 height 10
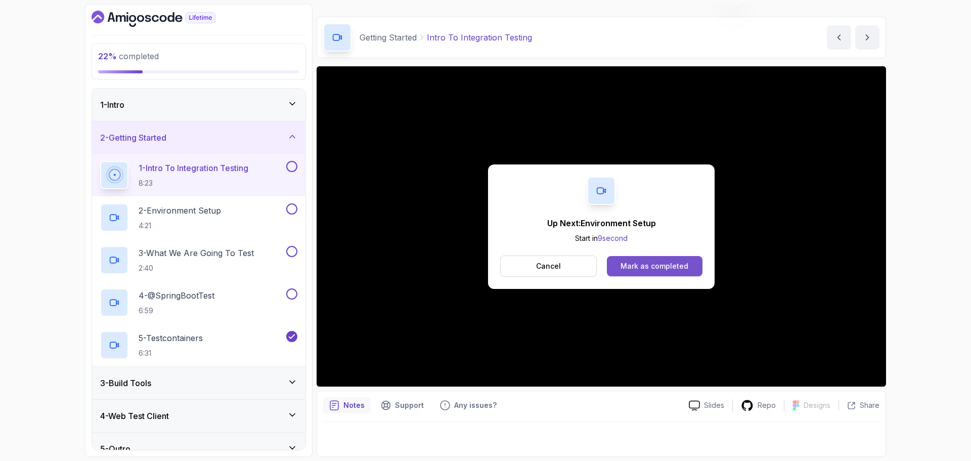
click at [627, 272] on button "Mark as completed" at bounding box center [655, 266] width 96 height 20
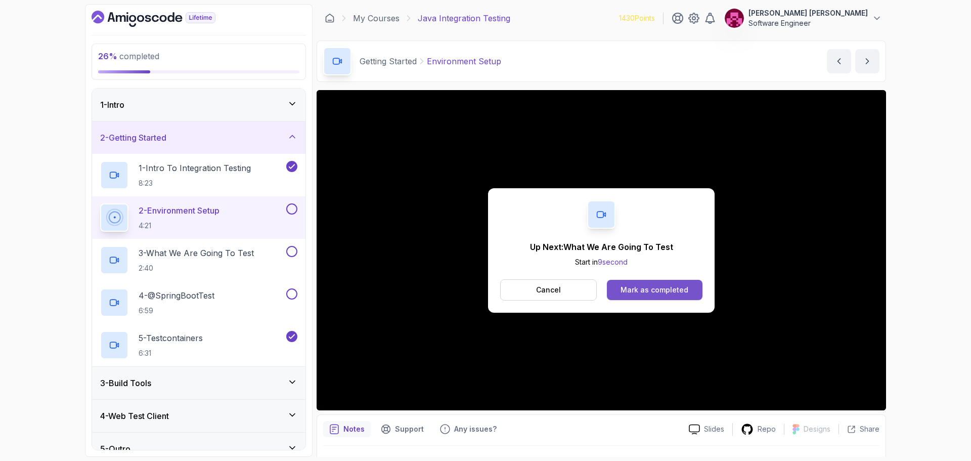
click at [653, 295] on button "Mark as completed" at bounding box center [655, 290] width 96 height 20
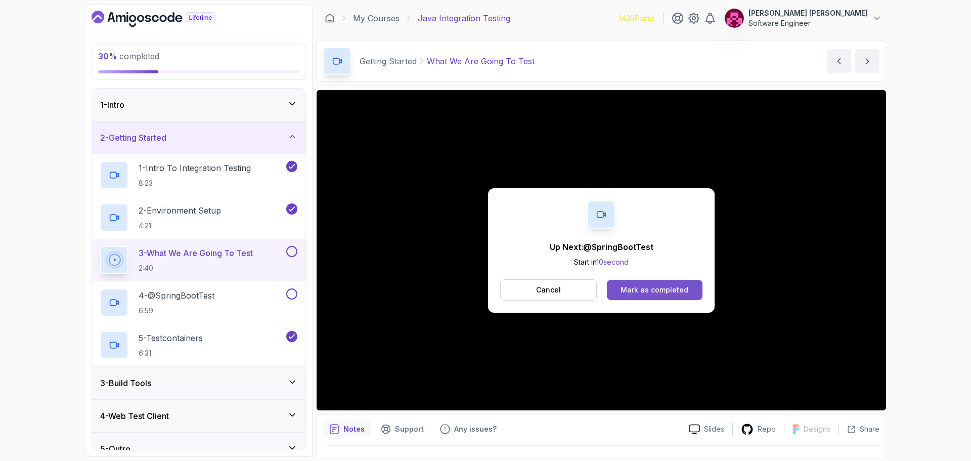
click at [671, 287] on div "Mark as completed" at bounding box center [654, 290] width 68 height 10
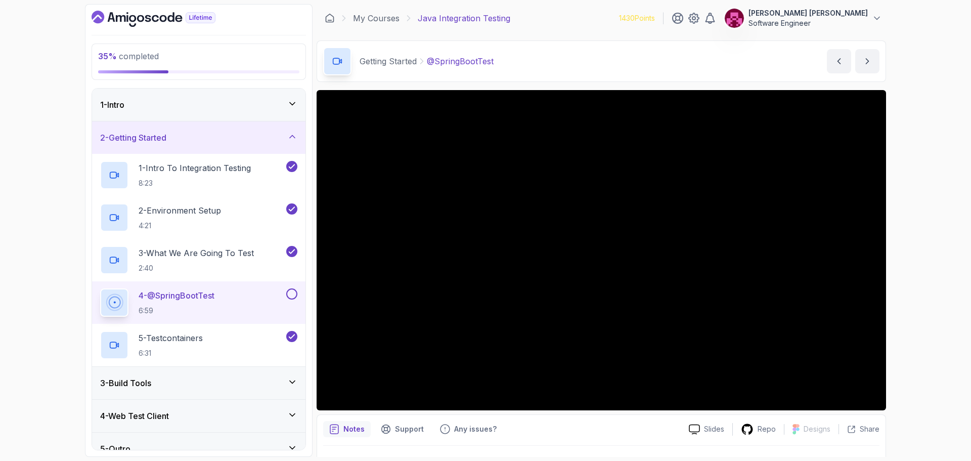
click at [59, 282] on div "35 % completed 1 - Intro 2 - Getting Started 1 - Intro To Integration Testing 8…" at bounding box center [485, 230] width 971 height 461
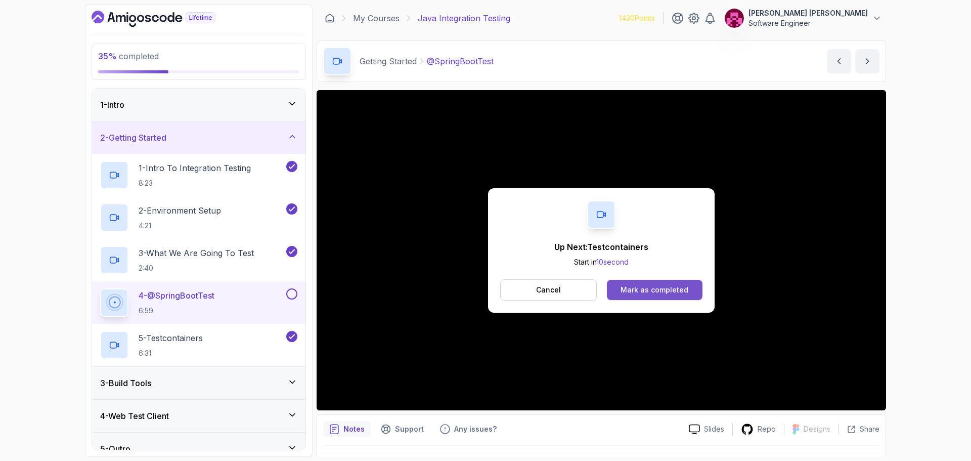
click at [643, 290] on div "Mark as completed" at bounding box center [654, 290] width 68 height 10
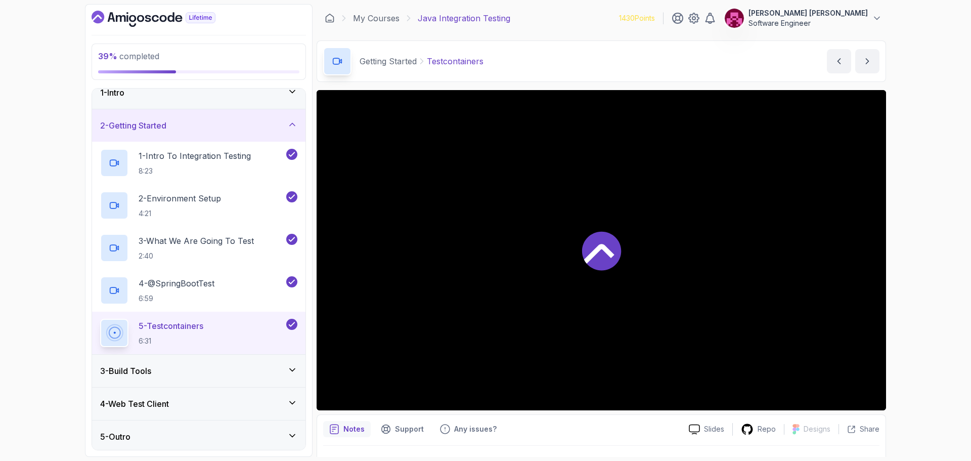
scroll to position [15, 0]
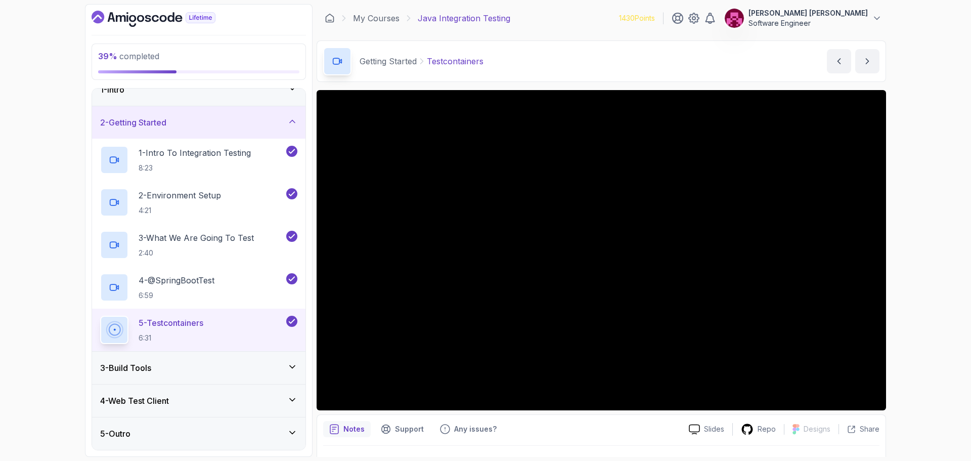
click at [210, 369] on div "3 - Build Tools" at bounding box center [198, 367] width 197 height 12
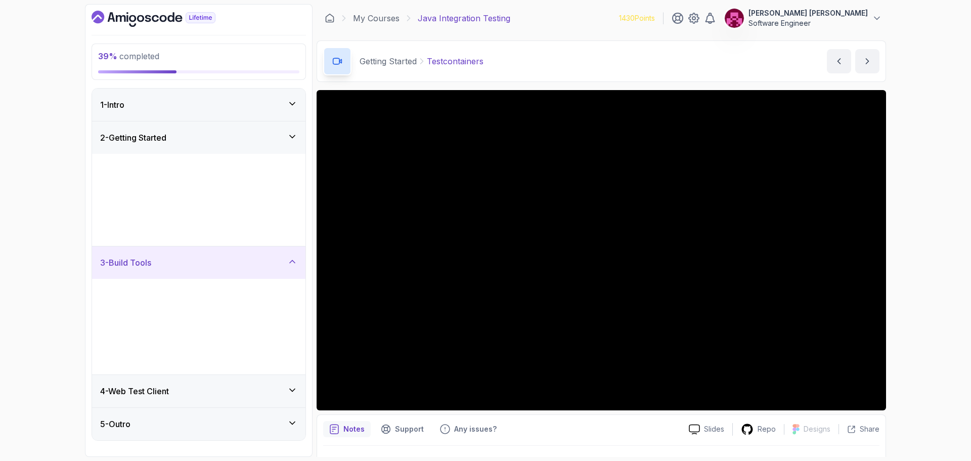
scroll to position [0, 0]
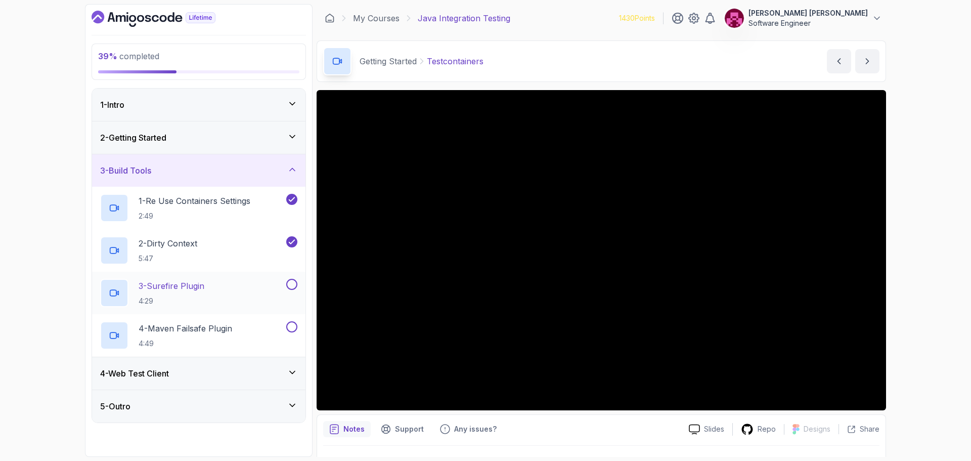
click at [243, 288] on div "3 - Surefire Plugin 4:29" at bounding box center [192, 293] width 184 height 28
click at [270, 141] on div "2 - Getting Started" at bounding box center [198, 137] width 197 height 12
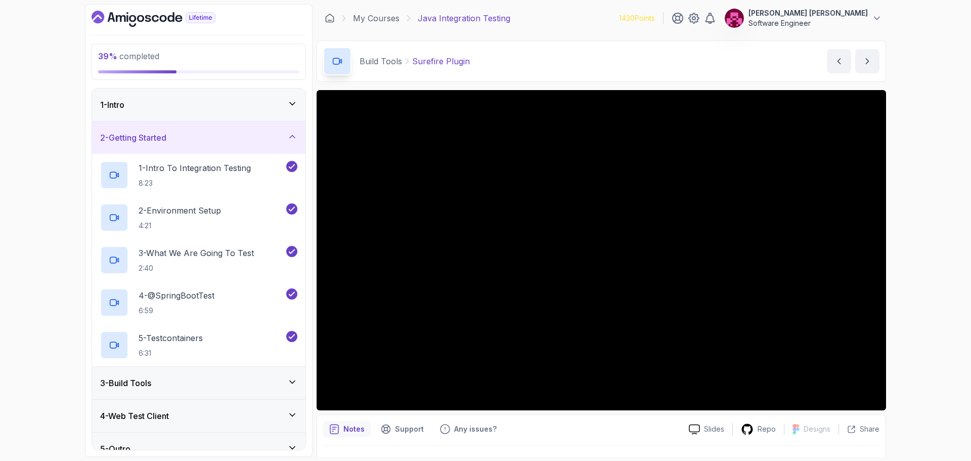
click at [281, 123] on div "2 - Getting Started" at bounding box center [198, 137] width 213 height 32
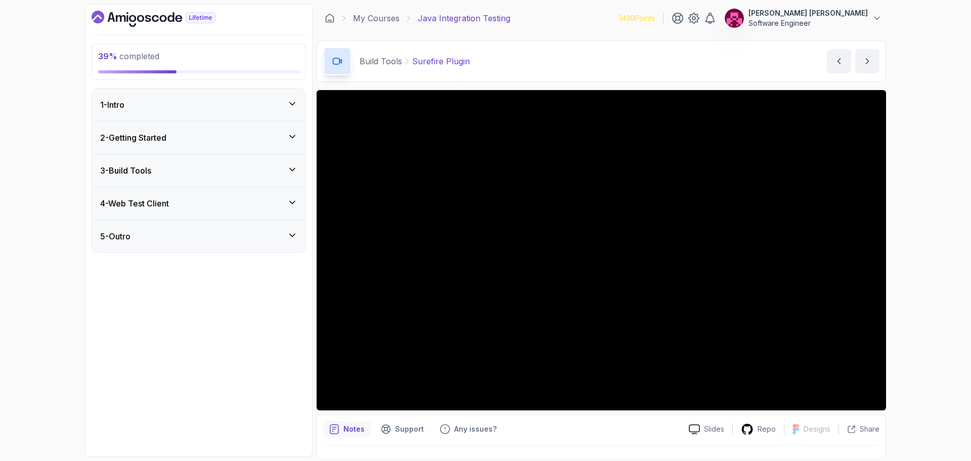
click at [281, 115] on div "1 - Intro" at bounding box center [198, 104] width 213 height 32
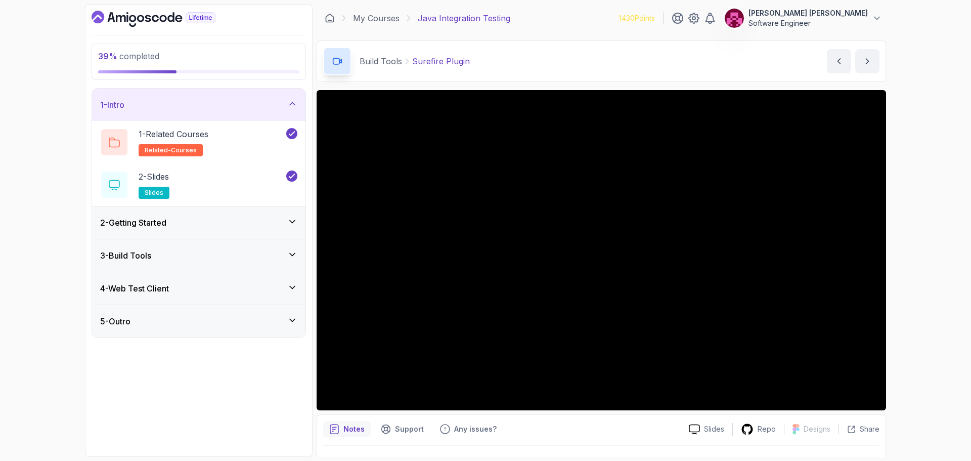
click at [266, 221] on div "2 - Getting Started" at bounding box center [198, 222] width 197 height 12
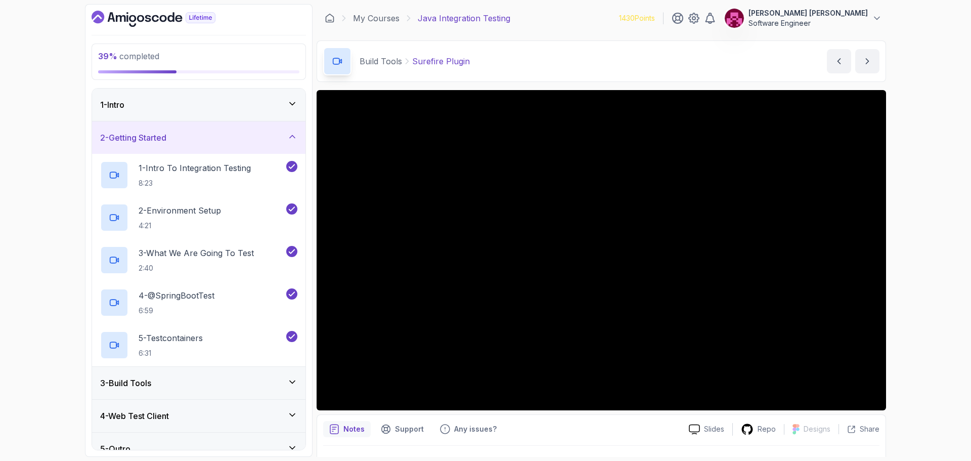
click at [216, 391] on div "3 - Build Tools" at bounding box center [198, 383] width 213 height 32
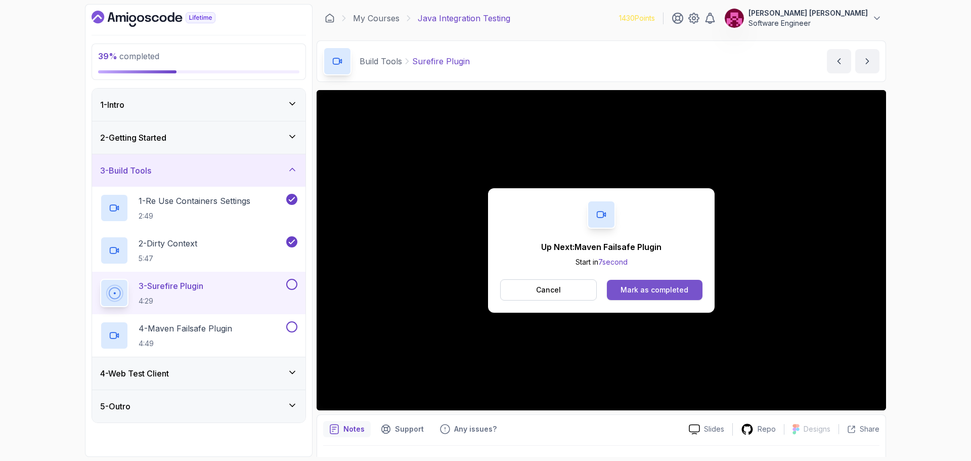
click at [631, 288] on div "Mark as completed" at bounding box center [654, 290] width 68 height 10
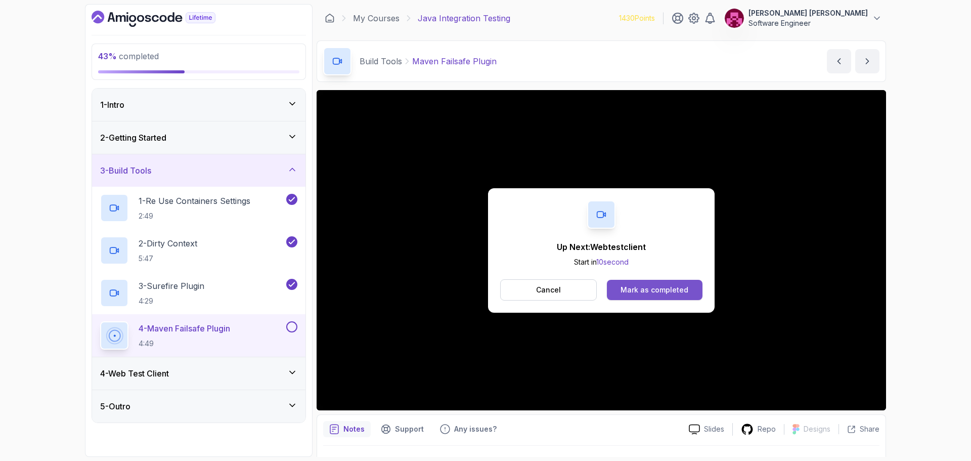
click at [671, 288] on div "Mark as completed" at bounding box center [654, 290] width 68 height 10
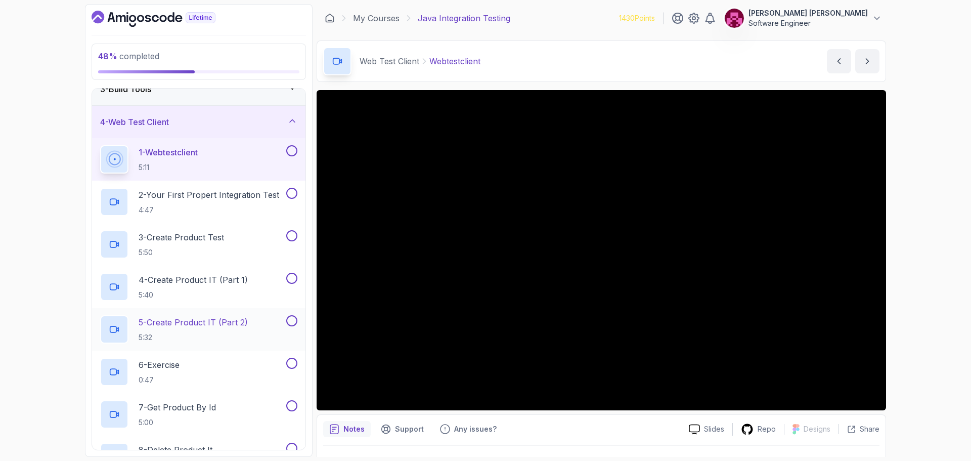
scroll to position [76, 0]
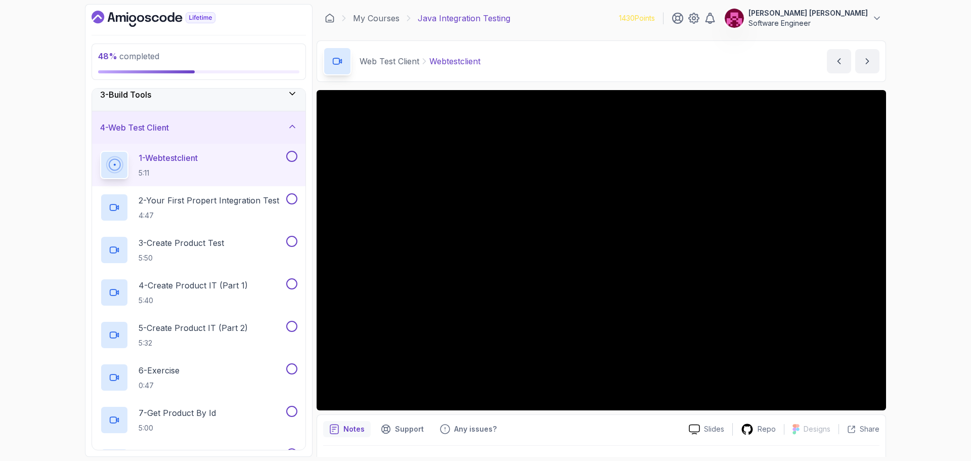
click at [292, 157] on button at bounding box center [291, 156] width 11 height 11
click at [248, 204] on p "2 - Your First Propert Integration Test" at bounding box center [209, 200] width 141 height 12
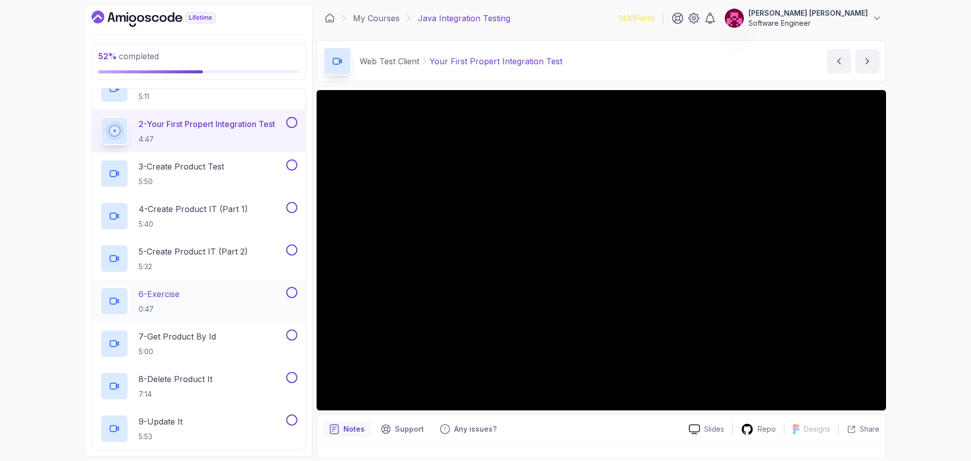
scroll to position [177, 0]
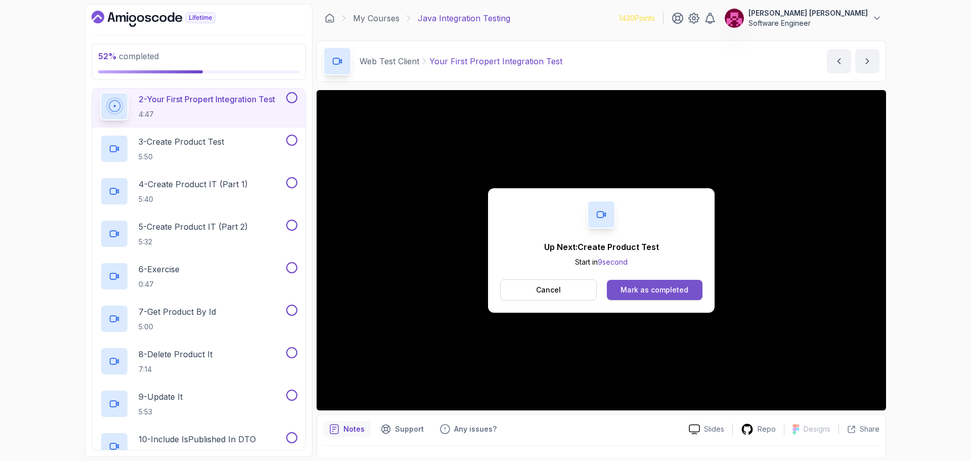
click at [683, 295] on button "Mark as completed" at bounding box center [655, 290] width 96 height 20
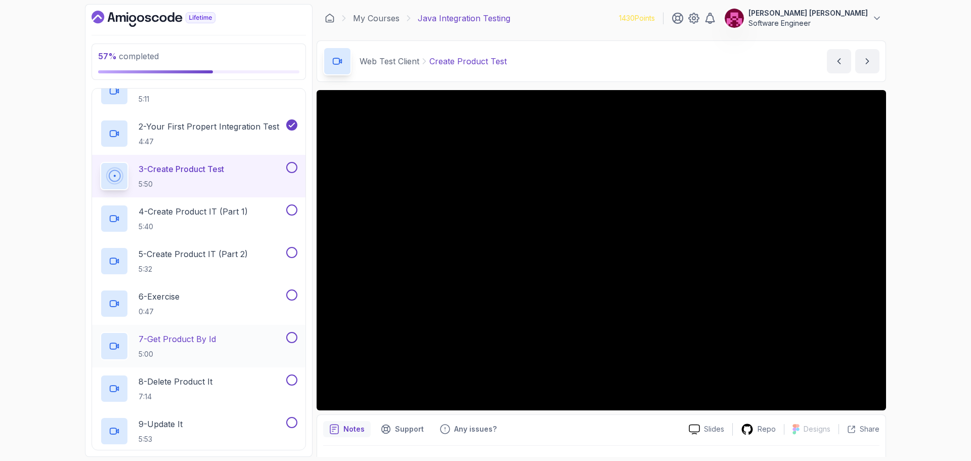
scroll to position [152, 0]
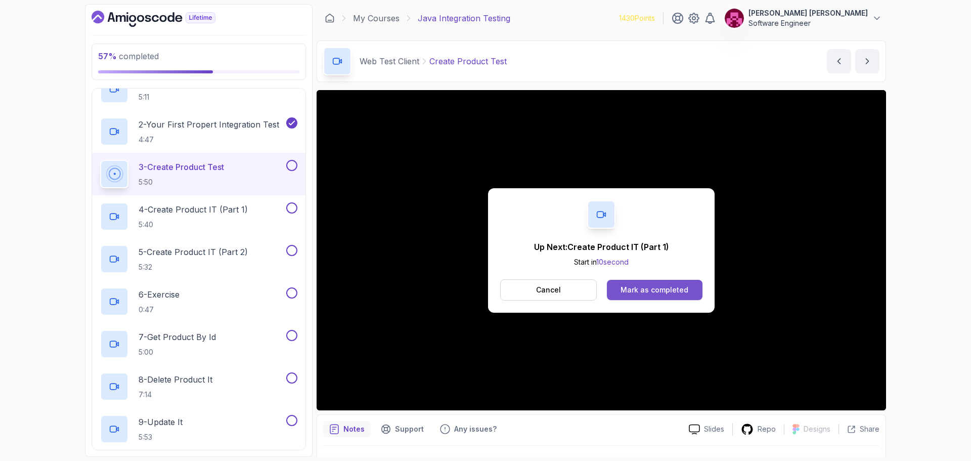
click at [657, 290] on div "Mark as completed" at bounding box center [654, 290] width 68 height 10
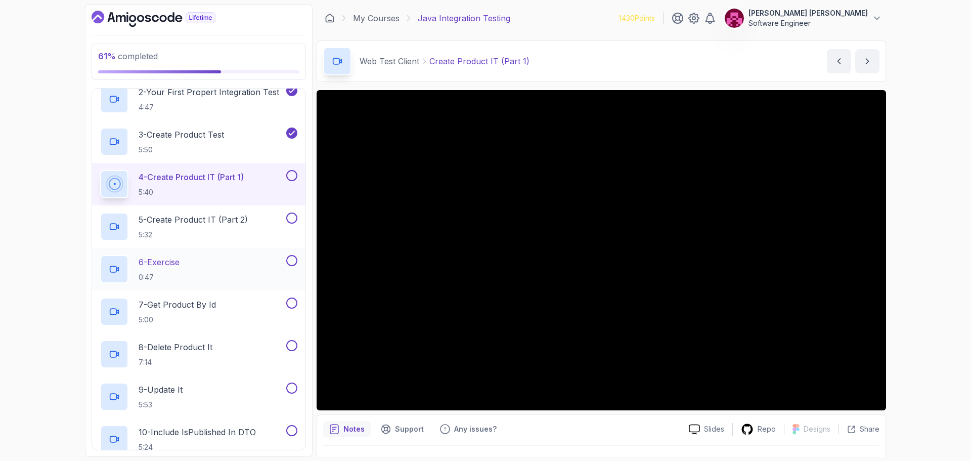
scroll to position [202, 0]
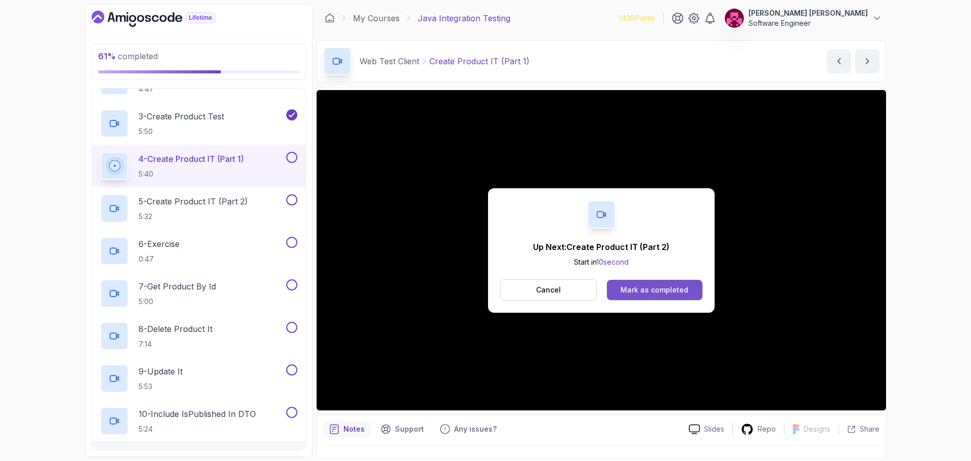
click at [668, 290] on div "Mark as completed" at bounding box center [654, 290] width 68 height 10
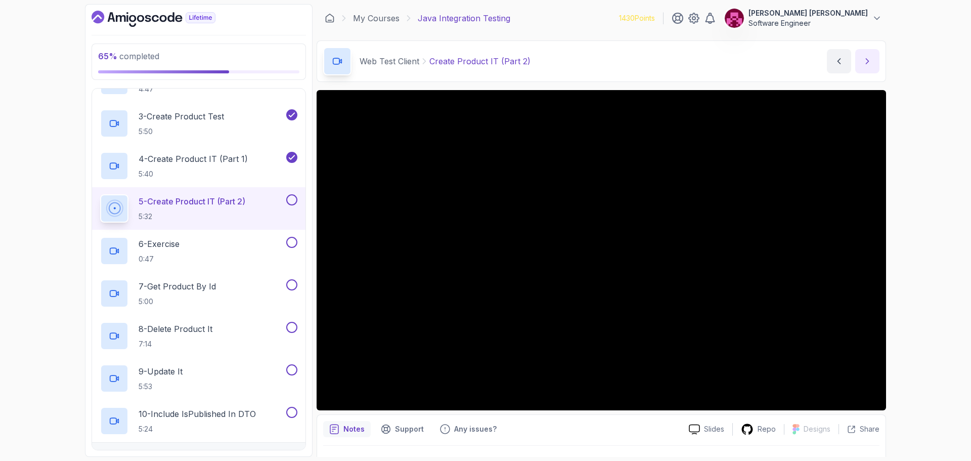
click at [866, 62] on icon "next content" at bounding box center [867, 61] width 10 height 10
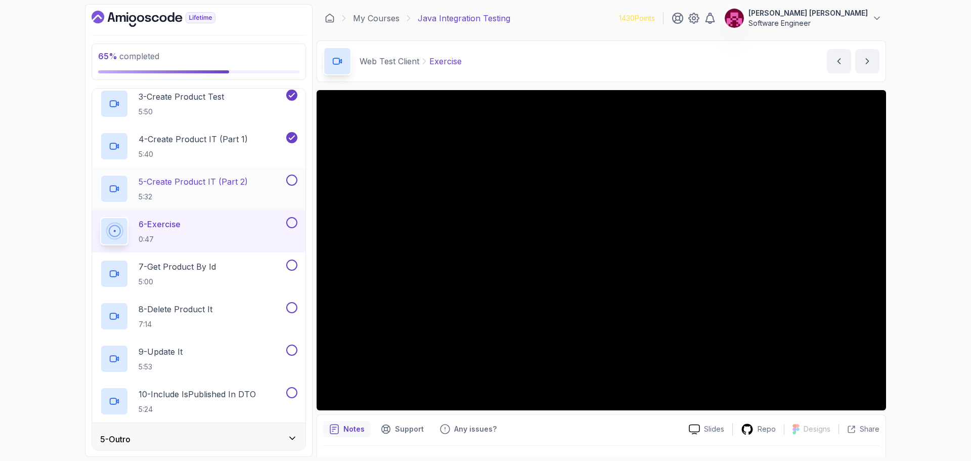
scroll to position [228, 0]
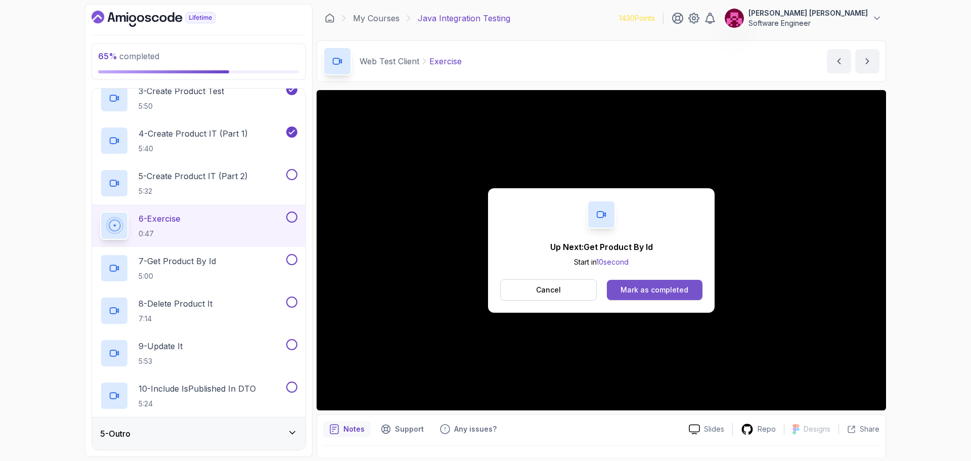
click at [686, 293] on div "Mark as completed" at bounding box center [654, 290] width 68 height 10
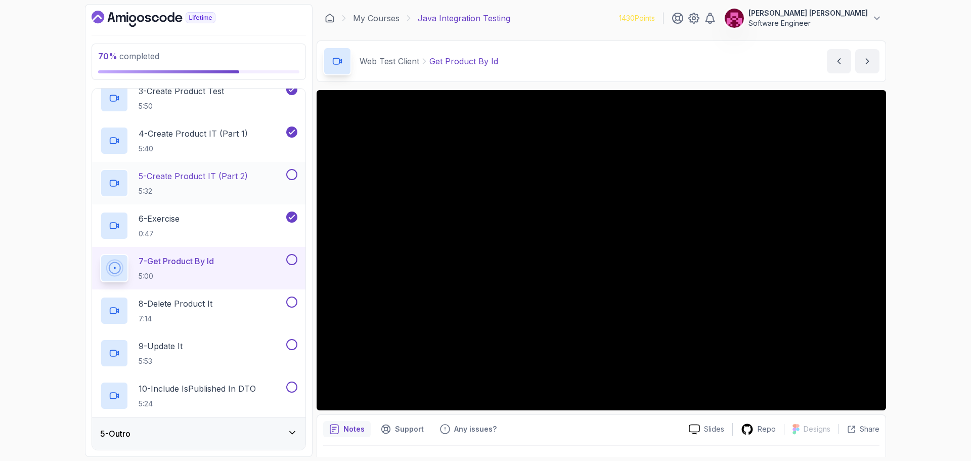
click at [293, 172] on button at bounding box center [291, 174] width 11 height 11
click at [220, 441] on div "5 - Outro" at bounding box center [198, 433] width 213 height 32
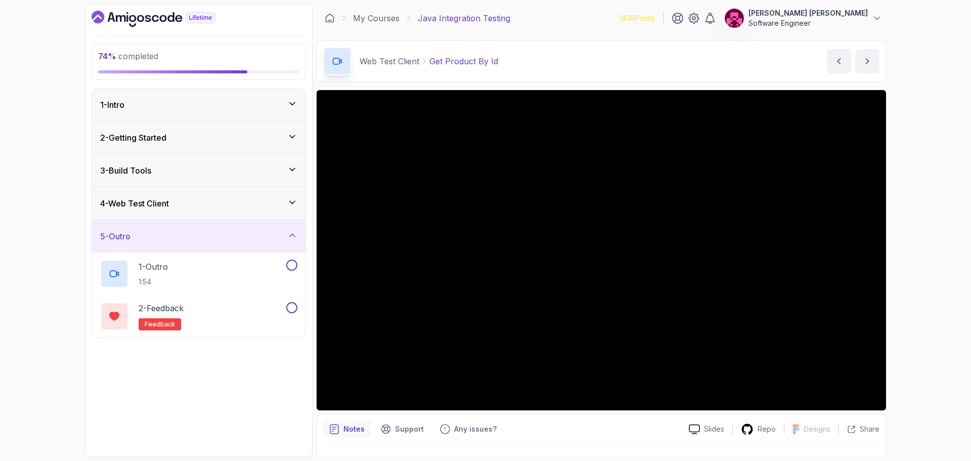
click at [285, 236] on div "5 - Outro" at bounding box center [198, 236] width 197 height 12
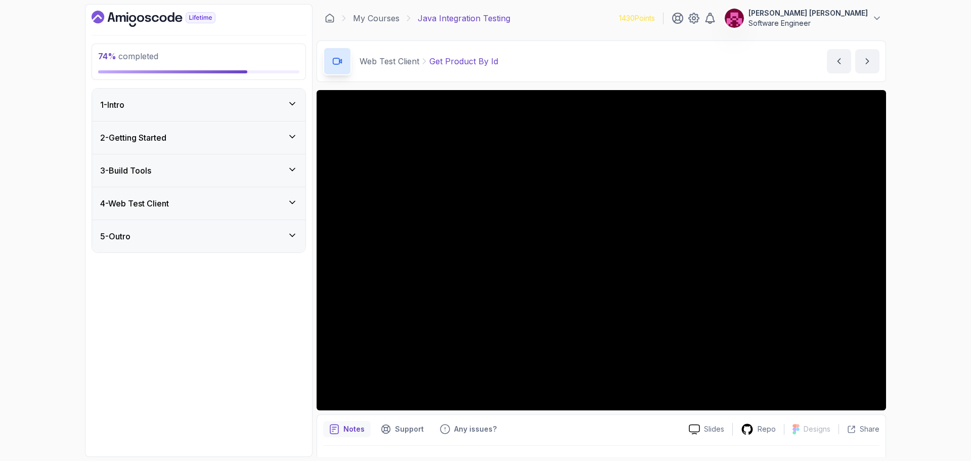
click at [268, 195] on div "4 - Web Test Client" at bounding box center [198, 203] width 213 height 32
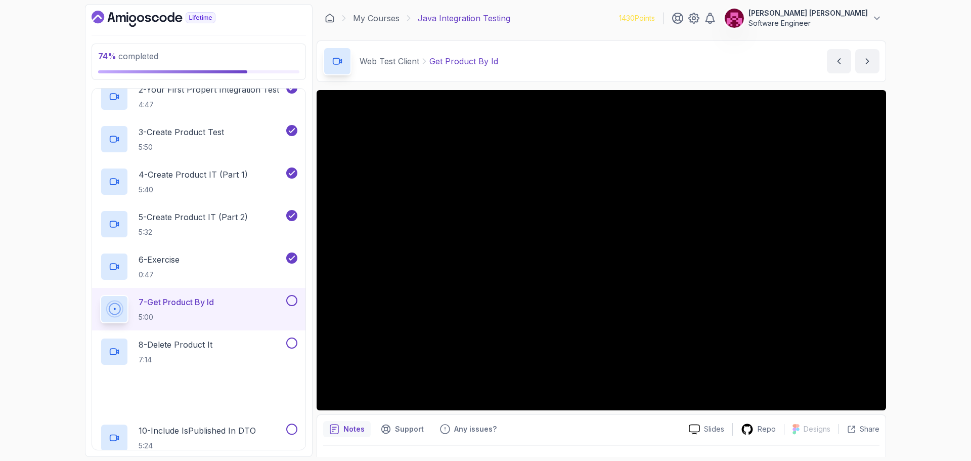
scroll to position [228, 0]
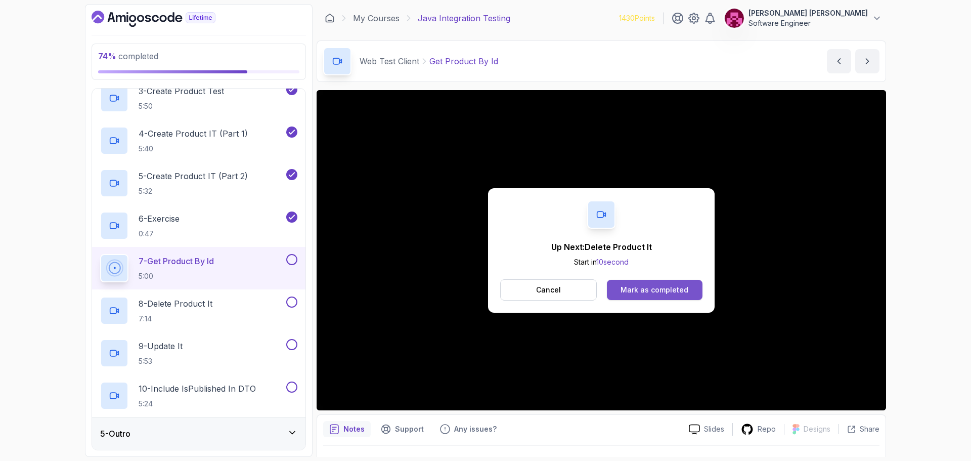
click at [657, 292] on div "Mark as completed" at bounding box center [654, 290] width 68 height 10
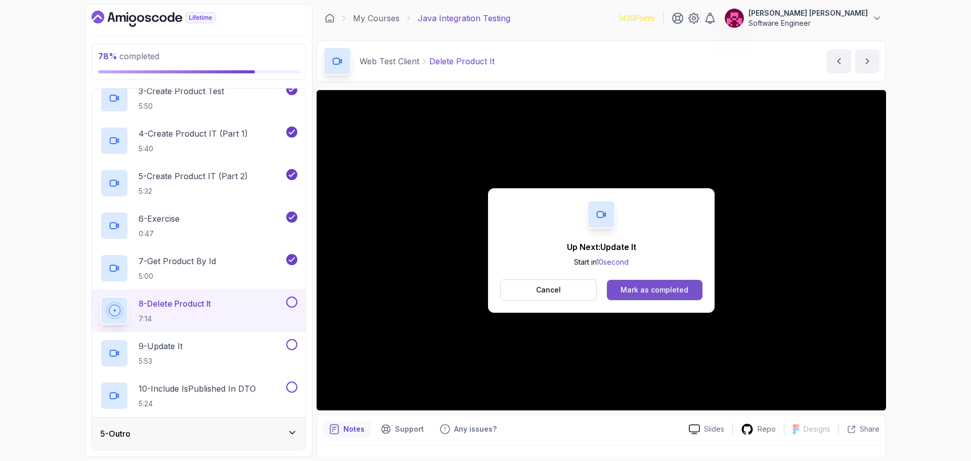
click at [665, 285] on div "Mark as completed" at bounding box center [654, 290] width 68 height 10
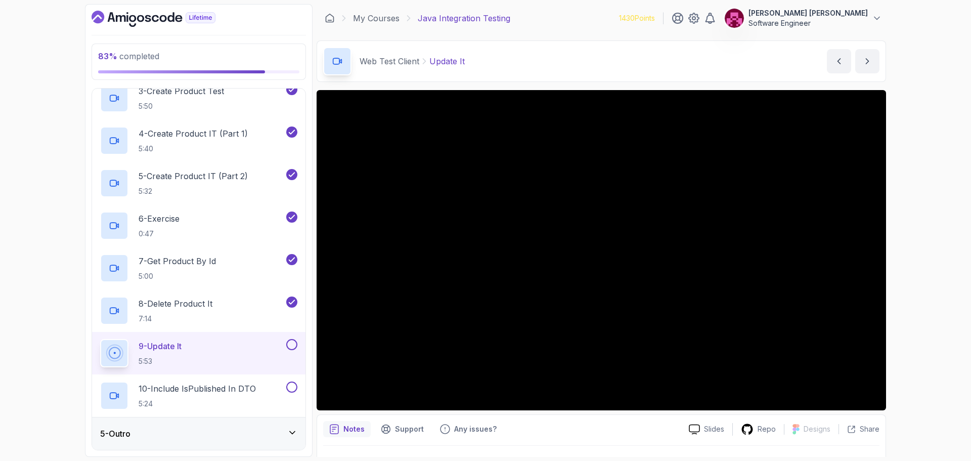
click at [970, 240] on div "83 % completed 1 - Intro 2 - Getting Started 3 - Build Tools 4 - Web Test Clien…" at bounding box center [485, 230] width 971 height 461
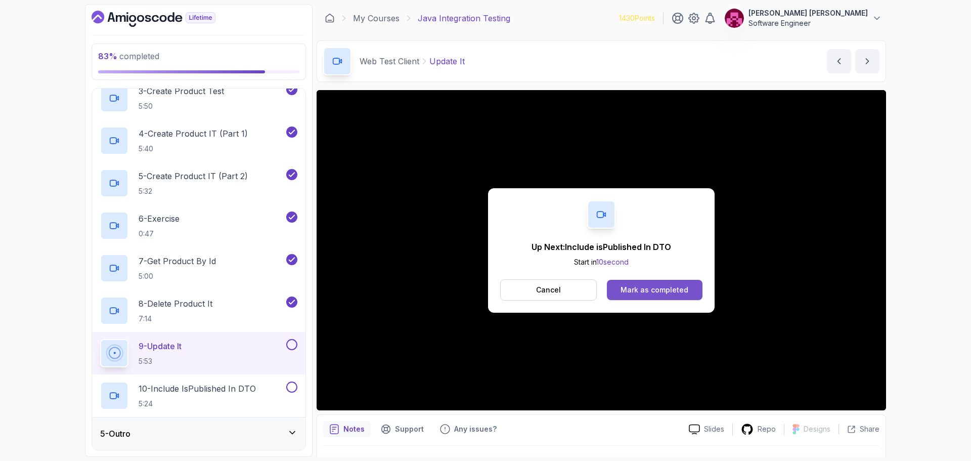
click at [631, 286] on div "Mark as completed" at bounding box center [654, 290] width 68 height 10
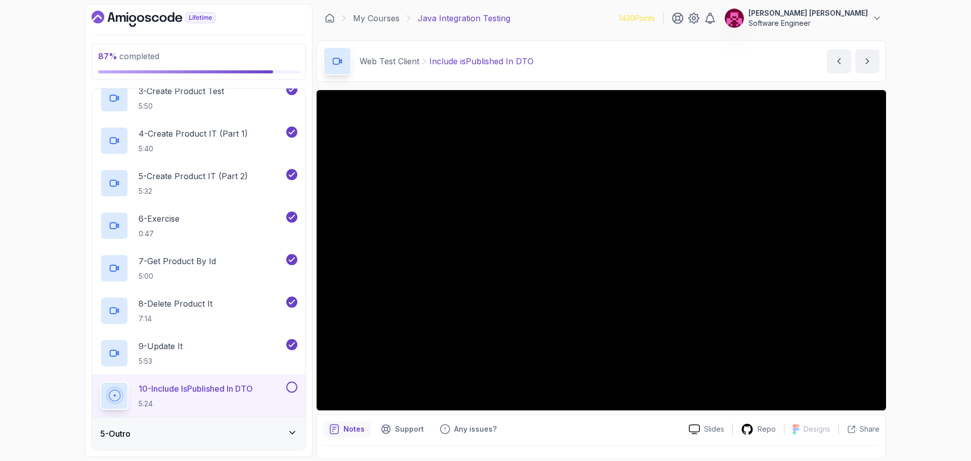
click at [119, 432] on h3 "5 - Outro" at bounding box center [115, 433] width 30 height 12
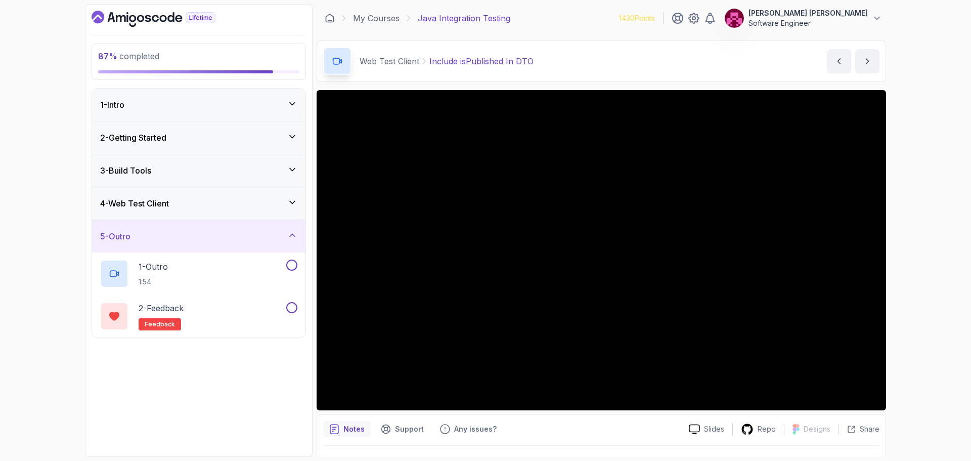
click at [208, 201] on div "4 - Web Test Client" at bounding box center [198, 203] width 197 height 12
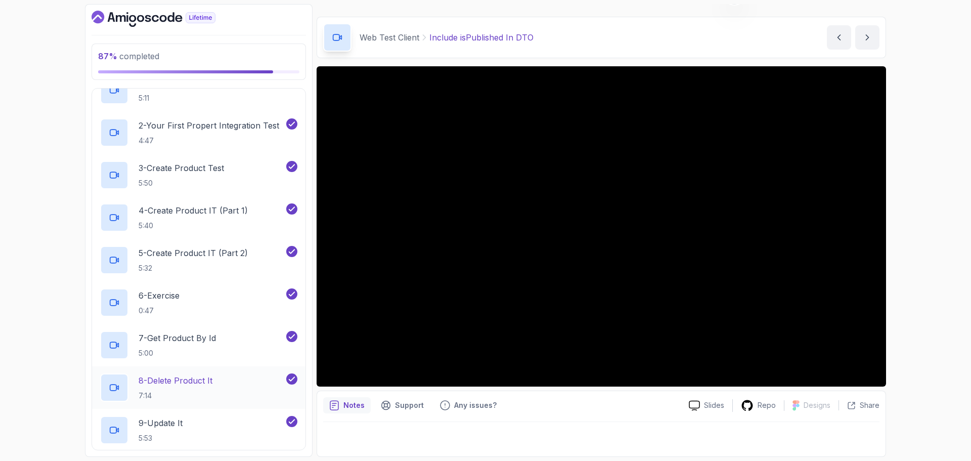
scroll to position [152, 0]
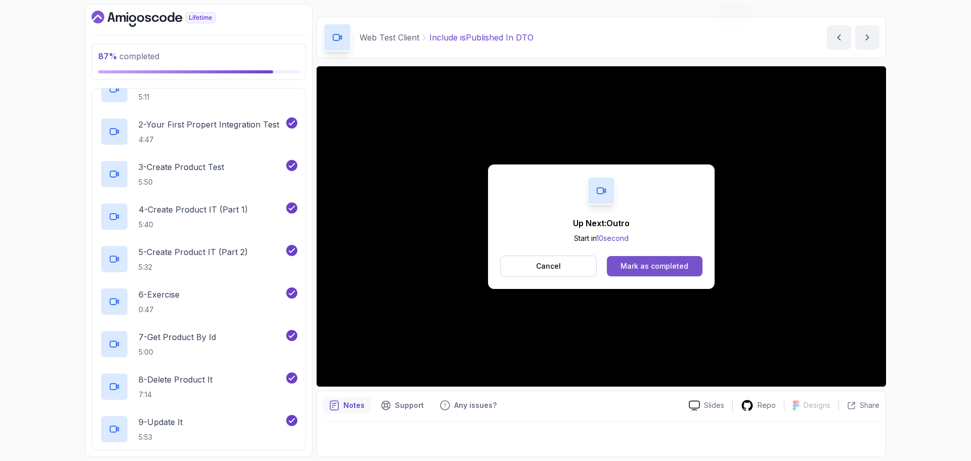
click at [653, 263] on div "Mark as completed" at bounding box center [654, 266] width 68 height 10
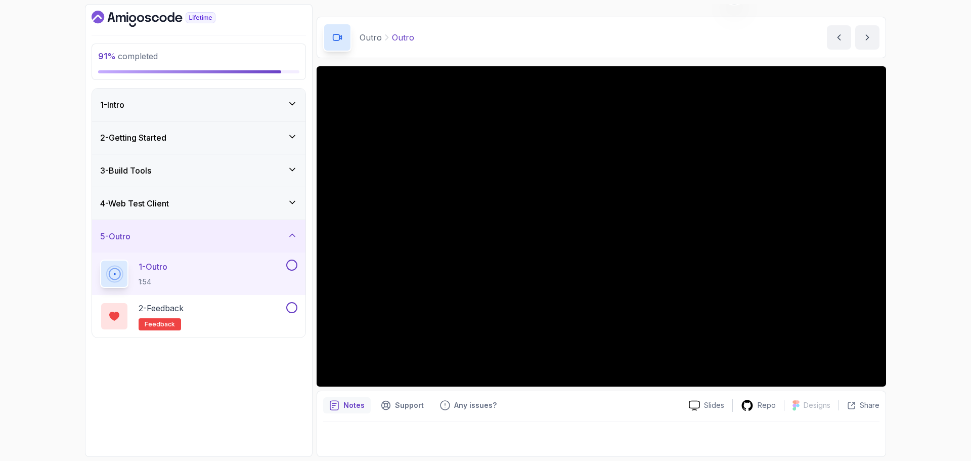
click at [290, 268] on button at bounding box center [291, 264] width 11 height 11
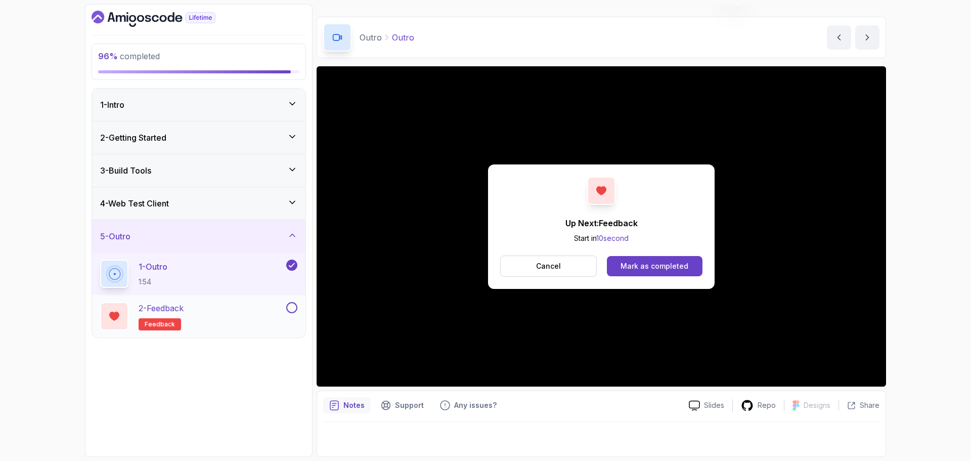
click at [293, 309] on button at bounding box center [291, 307] width 11 height 11
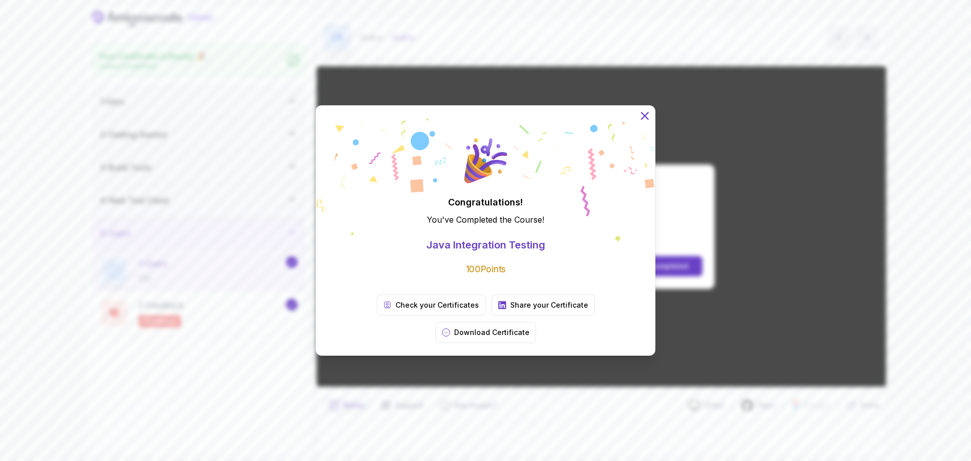
click at [648, 122] on icon at bounding box center [644, 115] width 13 height 13
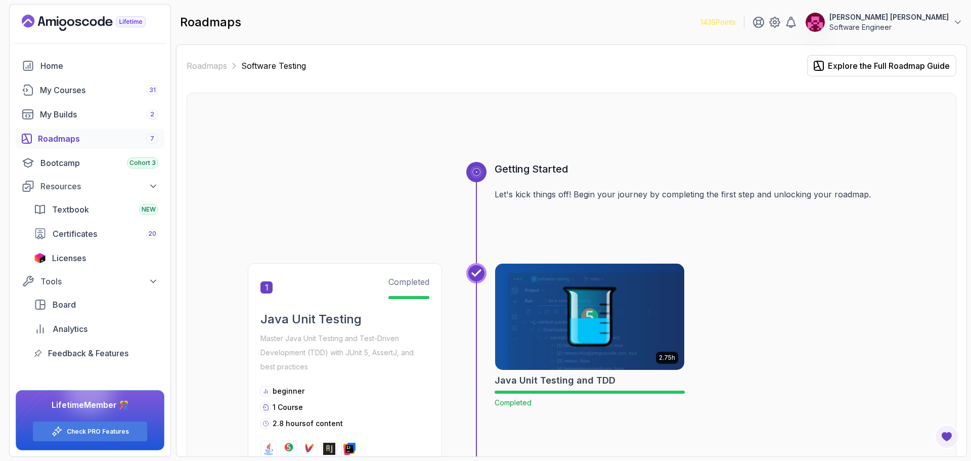
scroll to position [690, 0]
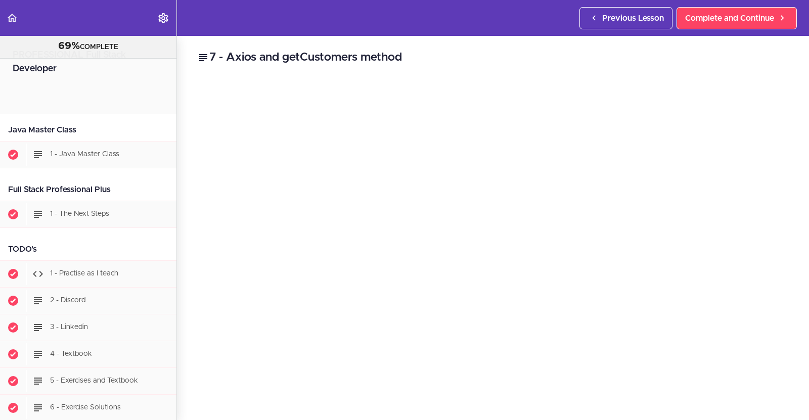
scroll to position [11850, 0]
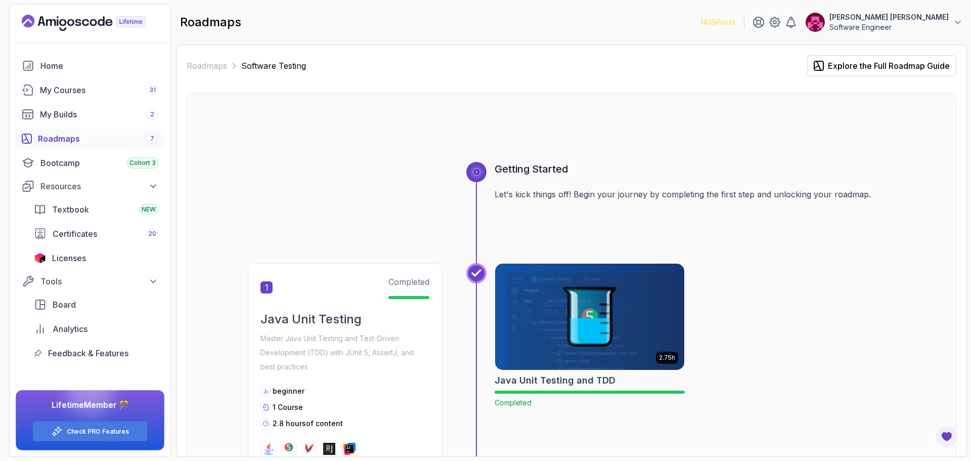
scroll to position [741, 0]
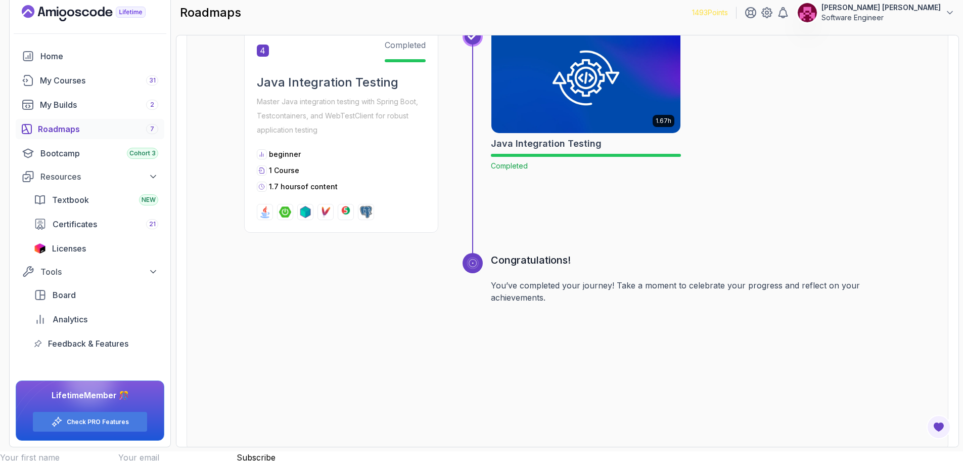
scroll to position [12, 0]
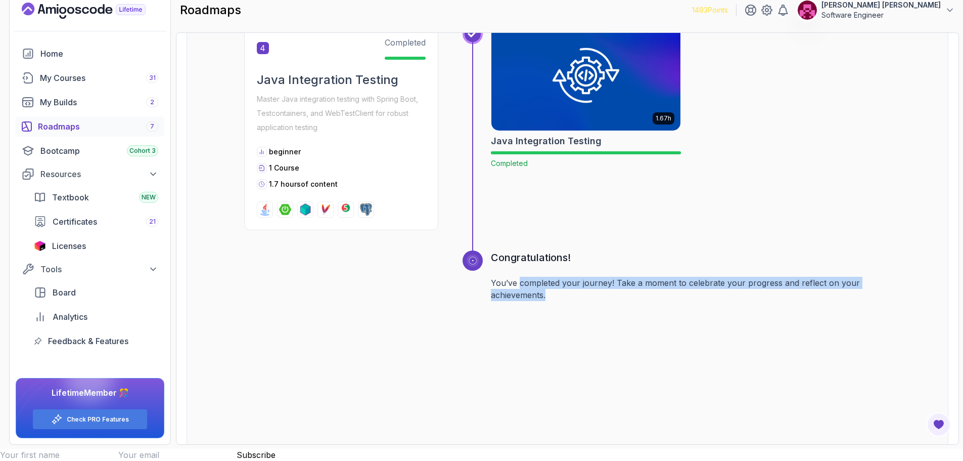
drag, startPoint x: 521, startPoint y: 272, endPoint x: 685, endPoint y: 296, distance: 165.5
click at [699, 287] on div "Congratulations! You’ve completed your journey! Take a moment to celebrate your…" at bounding box center [691, 338] width 400 height 177
click at [598, 307] on div "Congratulations! You’ve completed your journey! Take a moment to celebrate your…" at bounding box center [691, 338] width 400 height 177
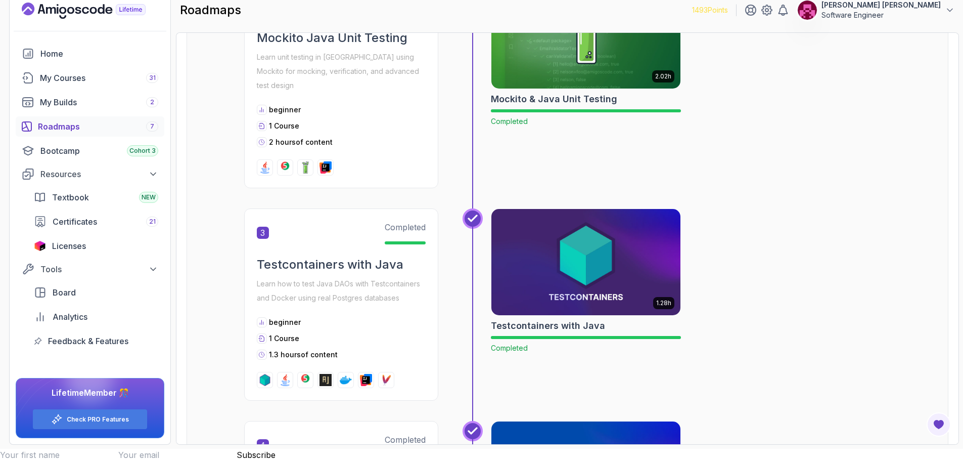
scroll to position [488, 0]
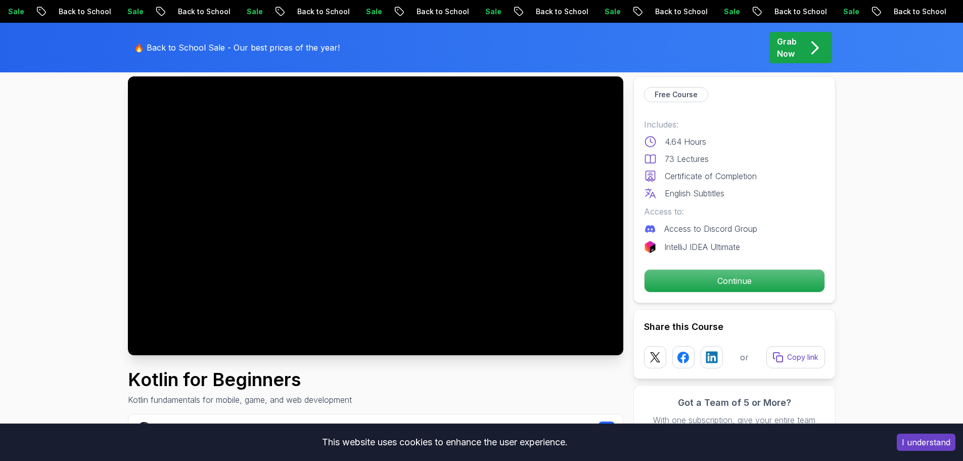
scroll to position [57, 0]
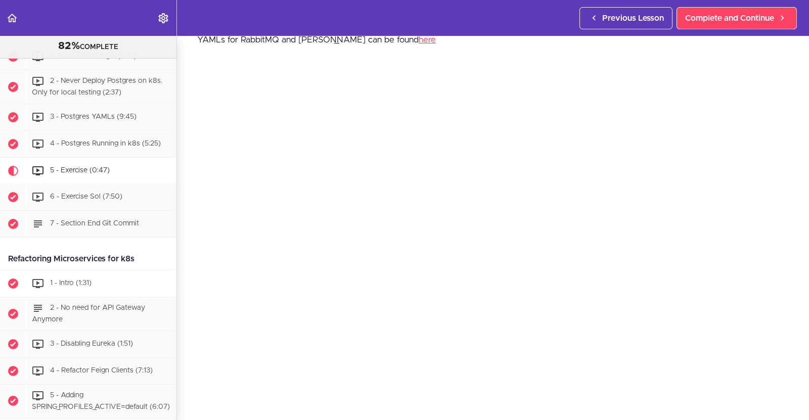
scroll to position [3565, 0]
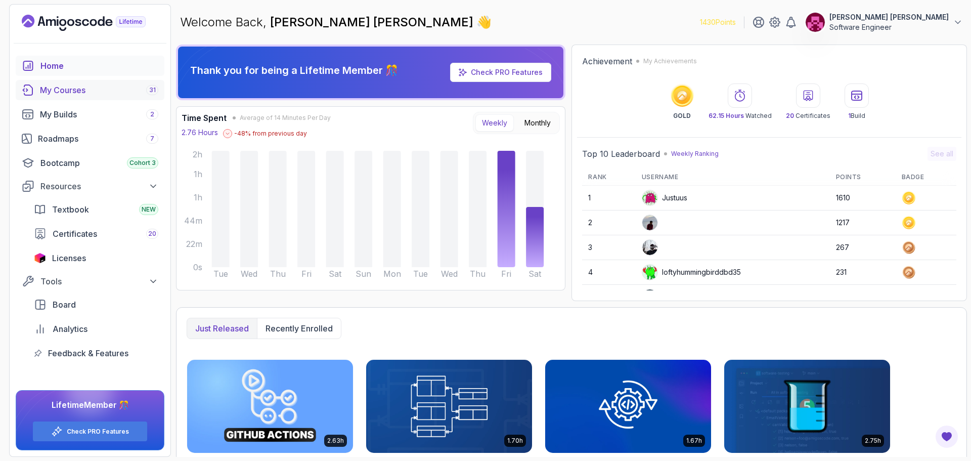
click at [80, 93] on div "My Courses 31" at bounding box center [99, 90] width 118 height 12
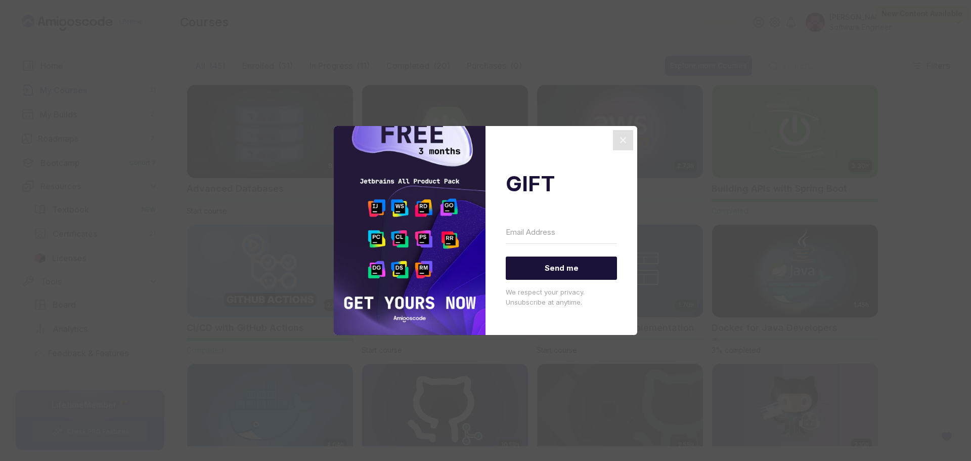
click at [619, 144] on icon "Close" at bounding box center [623, 140] width 12 height 12
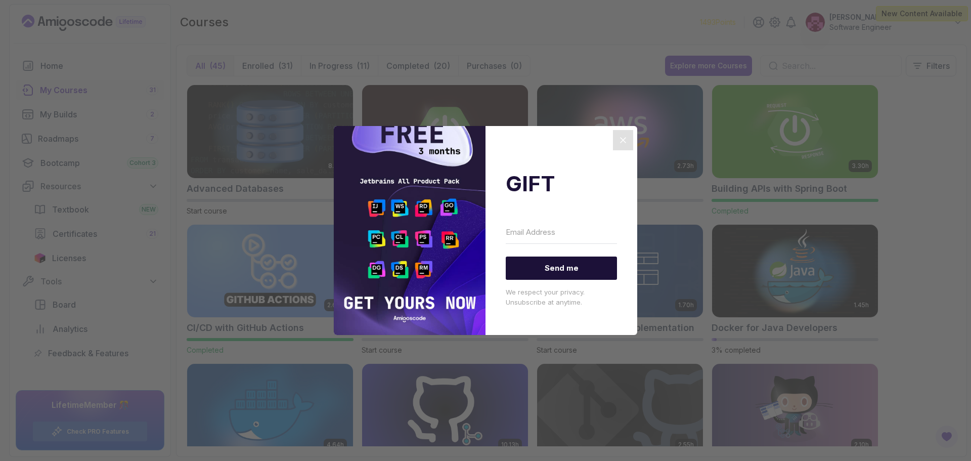
click at [616, 142] on button "Close" at bounding box center [623, 140] width 20 height 20
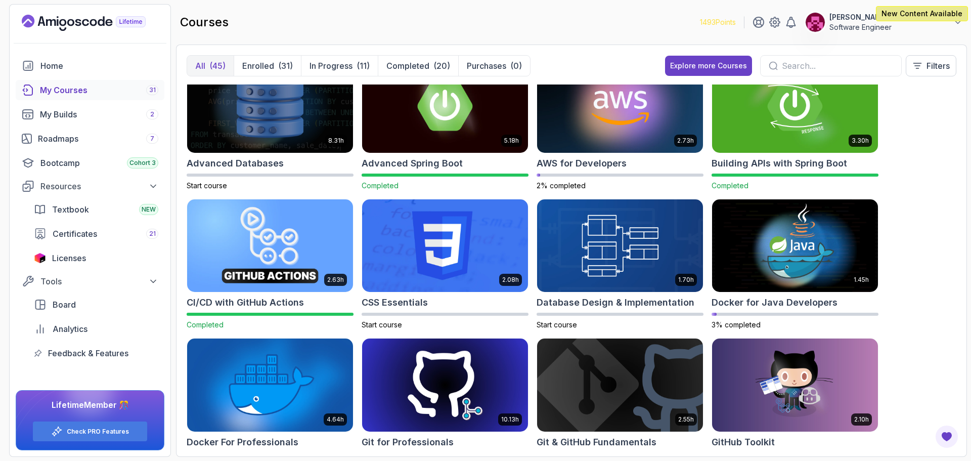
scroll to position [51, 0]
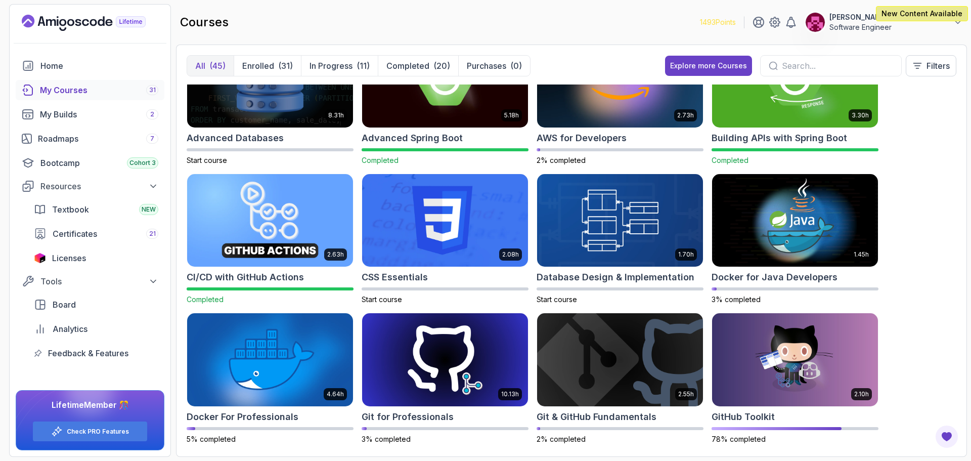
click at [282, 223] on img at bounding box center [270, 220] width 174 height 98
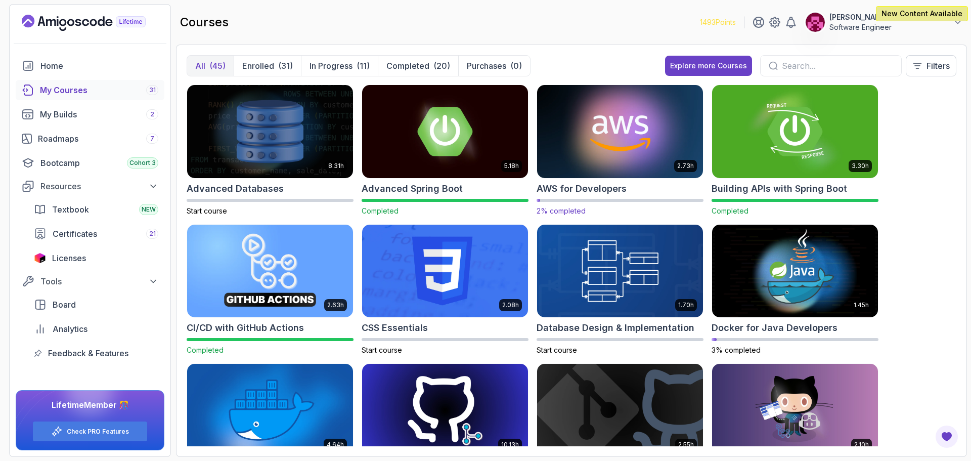
click at [667, 155] on img at bounding box center [620, 131] width 174 height 98
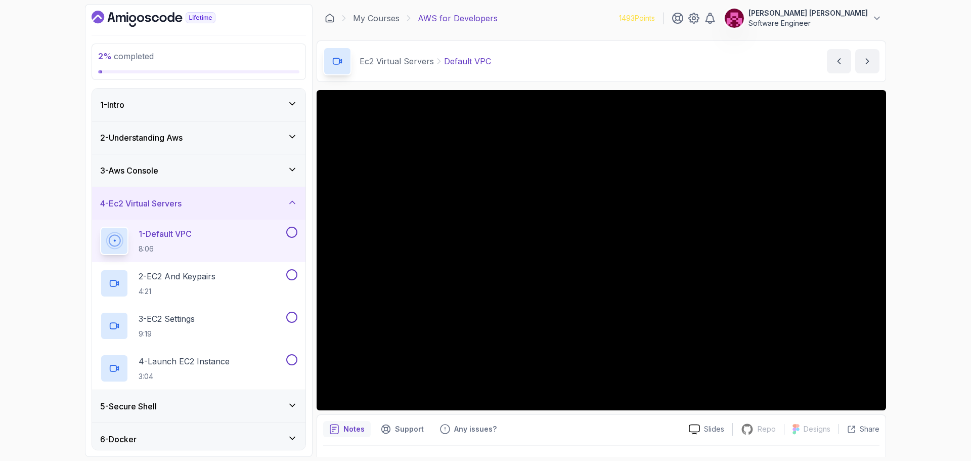
click at [194, 103] on div "1 - Intro" at bounding box center [198, 105] width 197 height 12
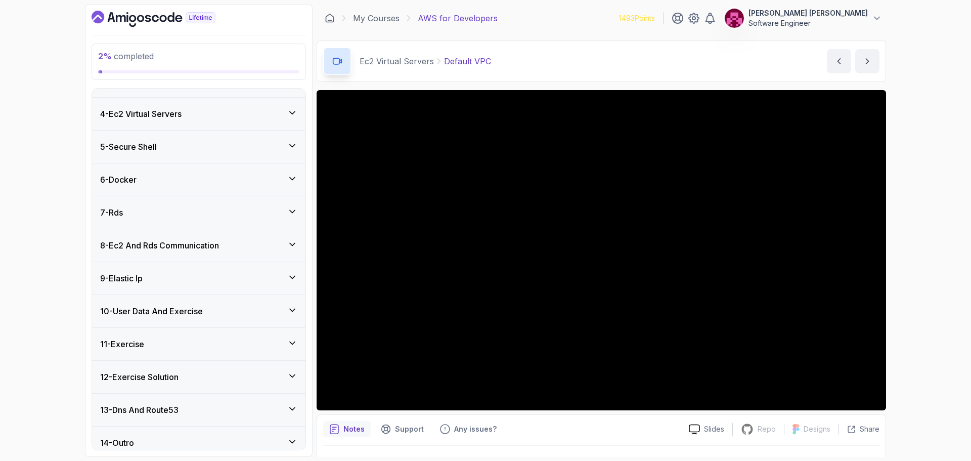
scroll to position [226, 0]
